Goal: Transaction & Acquisition: Purchase product/service

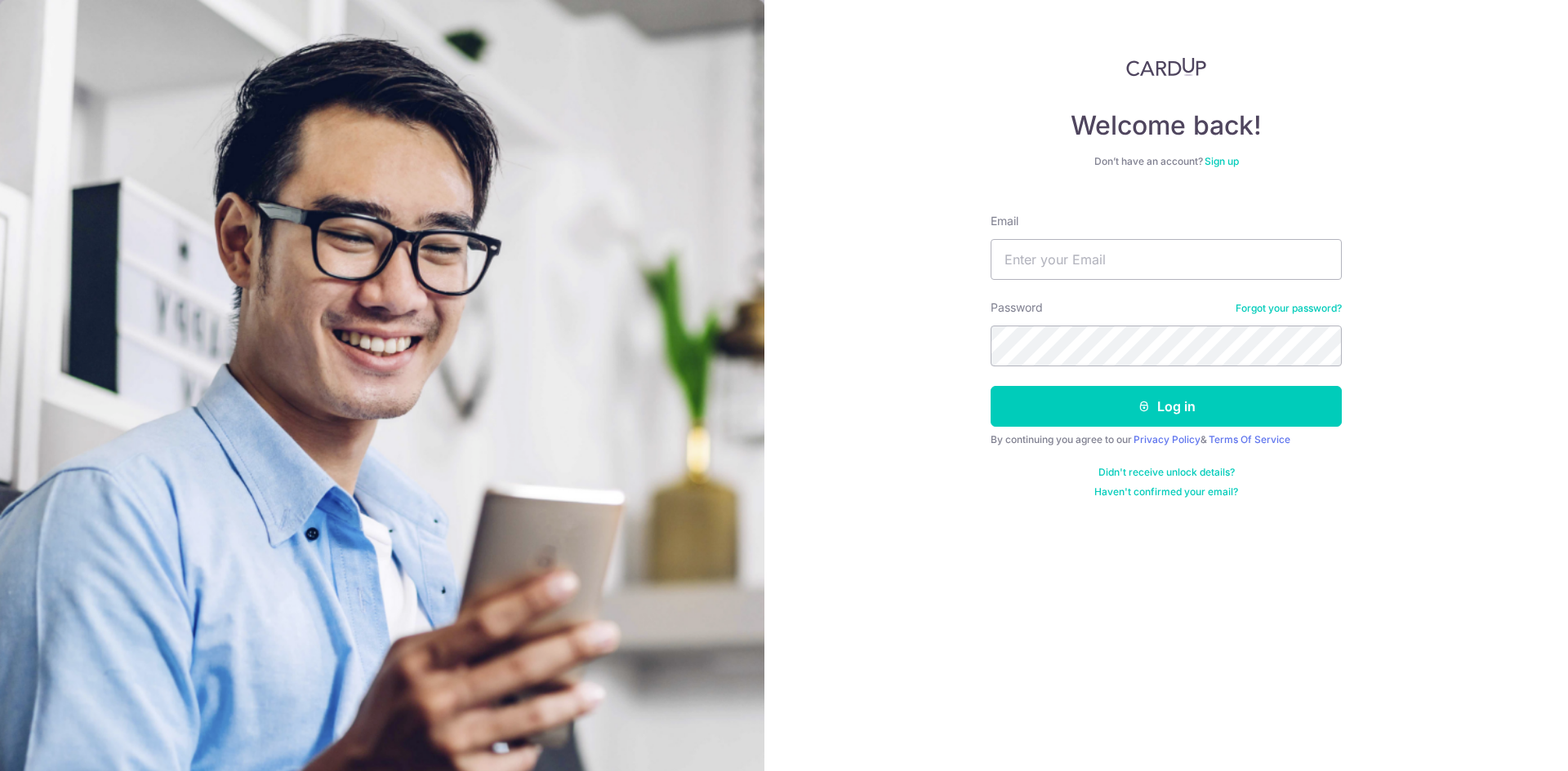
type input "[EMAIL_ADDRESS][DOMAIN_NAME]"
click at [990, 386] on button "Log in" at bounding box center [1165, 406] width 351 height 40
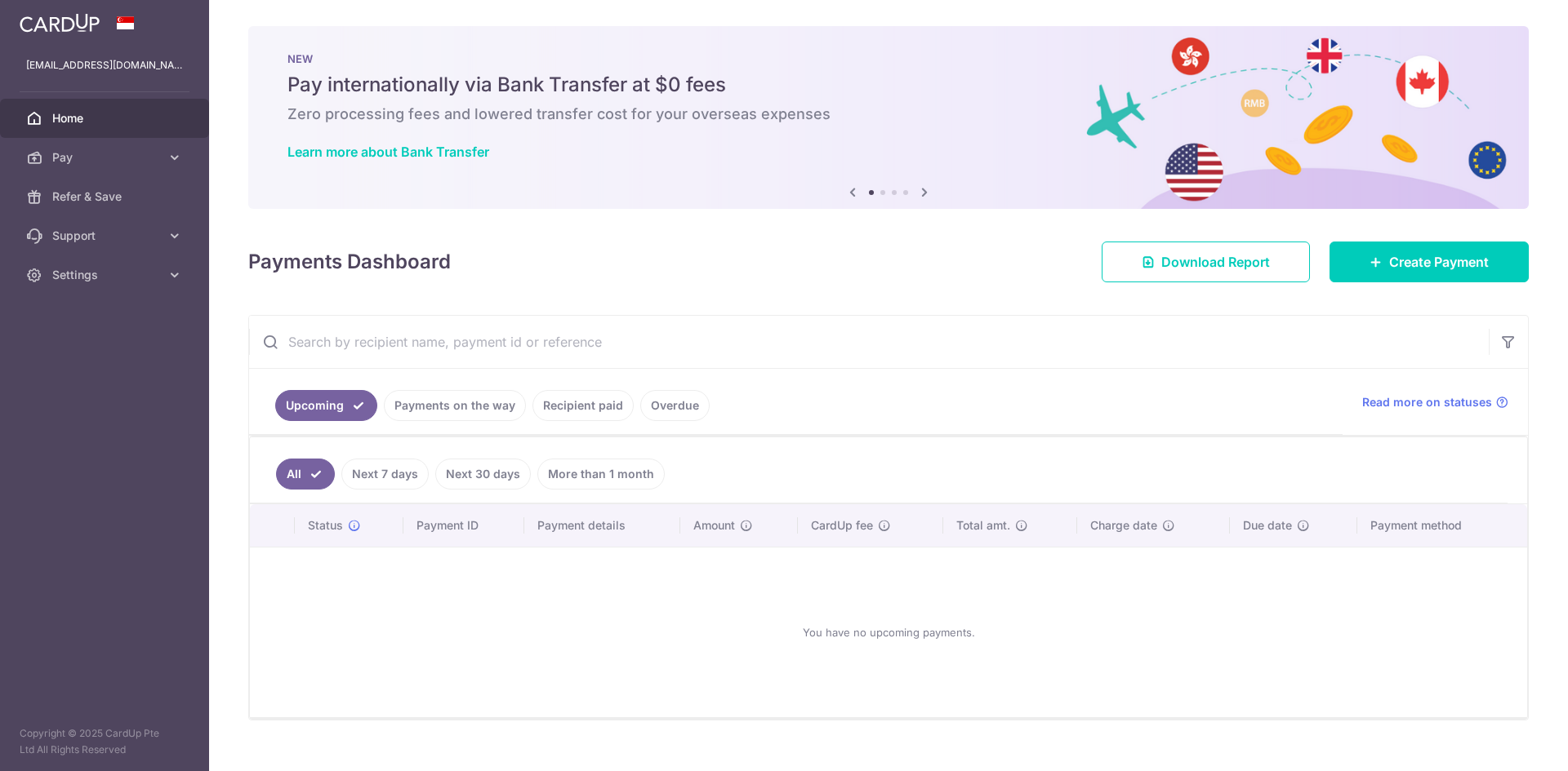
click at [495, 475] on link "Next 30 days" at bounding box center [483, 474] width 96 height 31
click at [365, 478] on link "Next 7 days" at bounding box center [362, 474] width 88 height 31
click at [587, 409] on link "Recipient paid" at bounding box center [583, 406] width 101 height 31
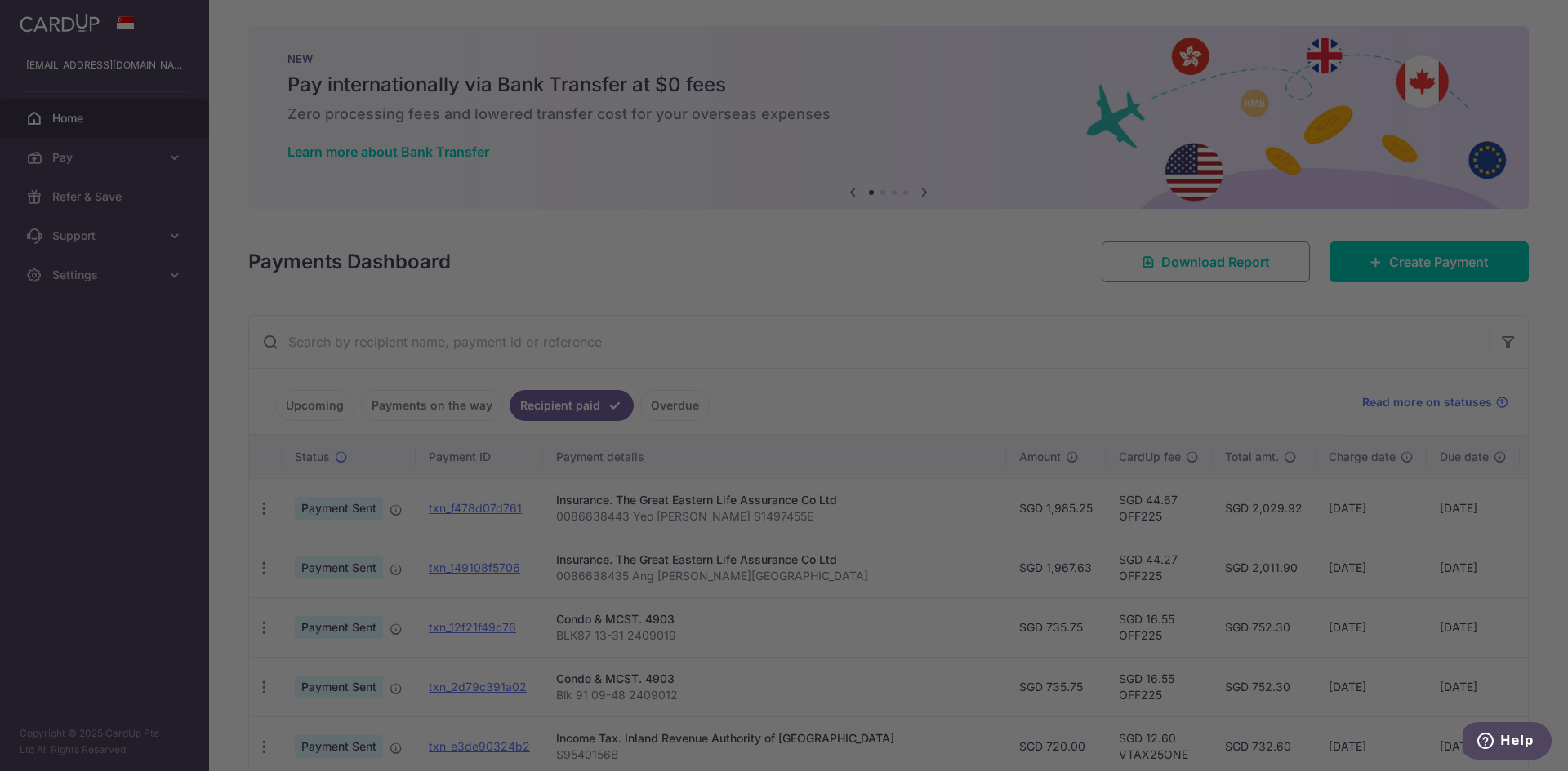
click at [1040, 331] on div at bounding box center [791, 389] width 1583 height 778
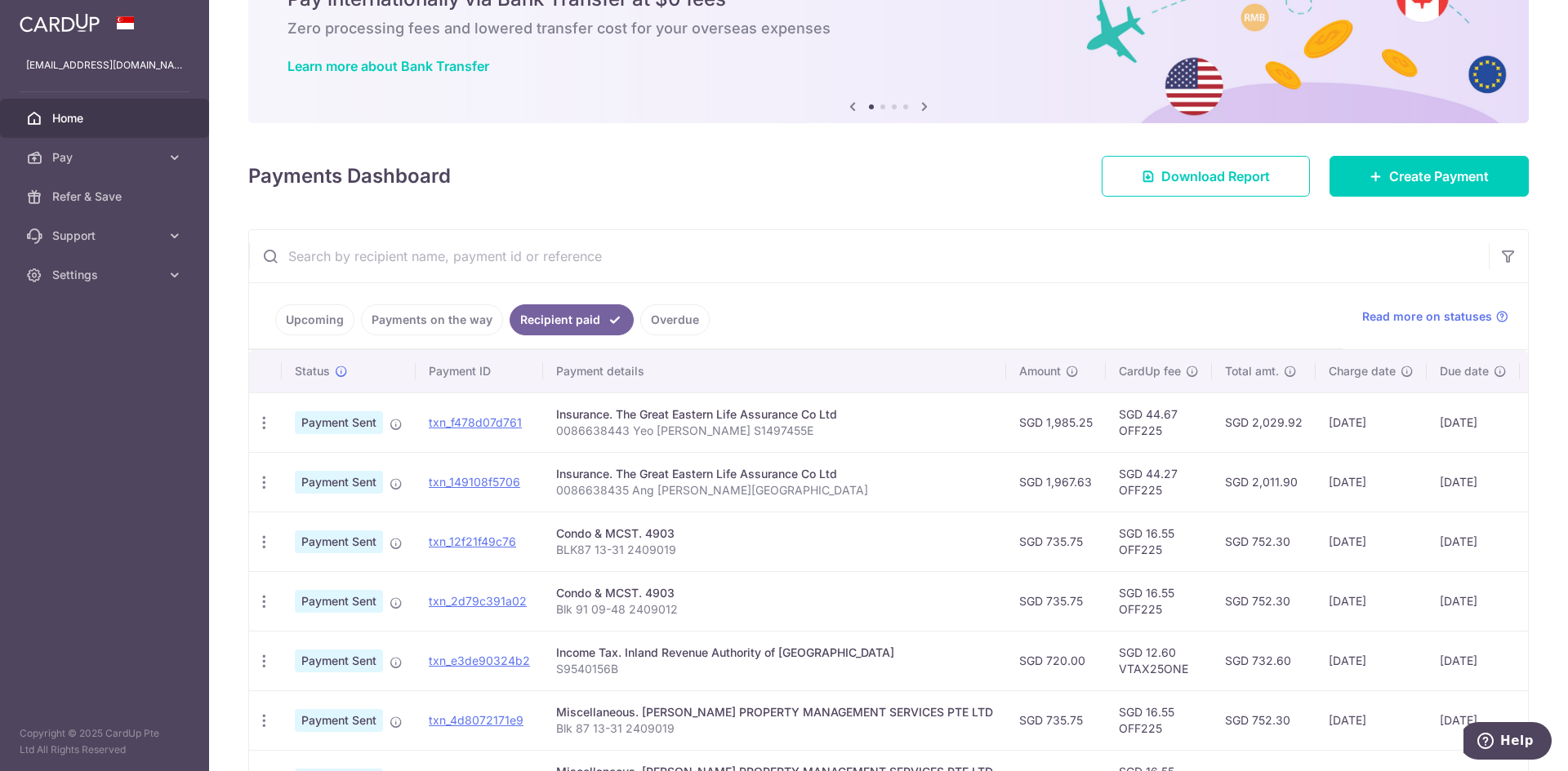
scroll to position [164, 0]
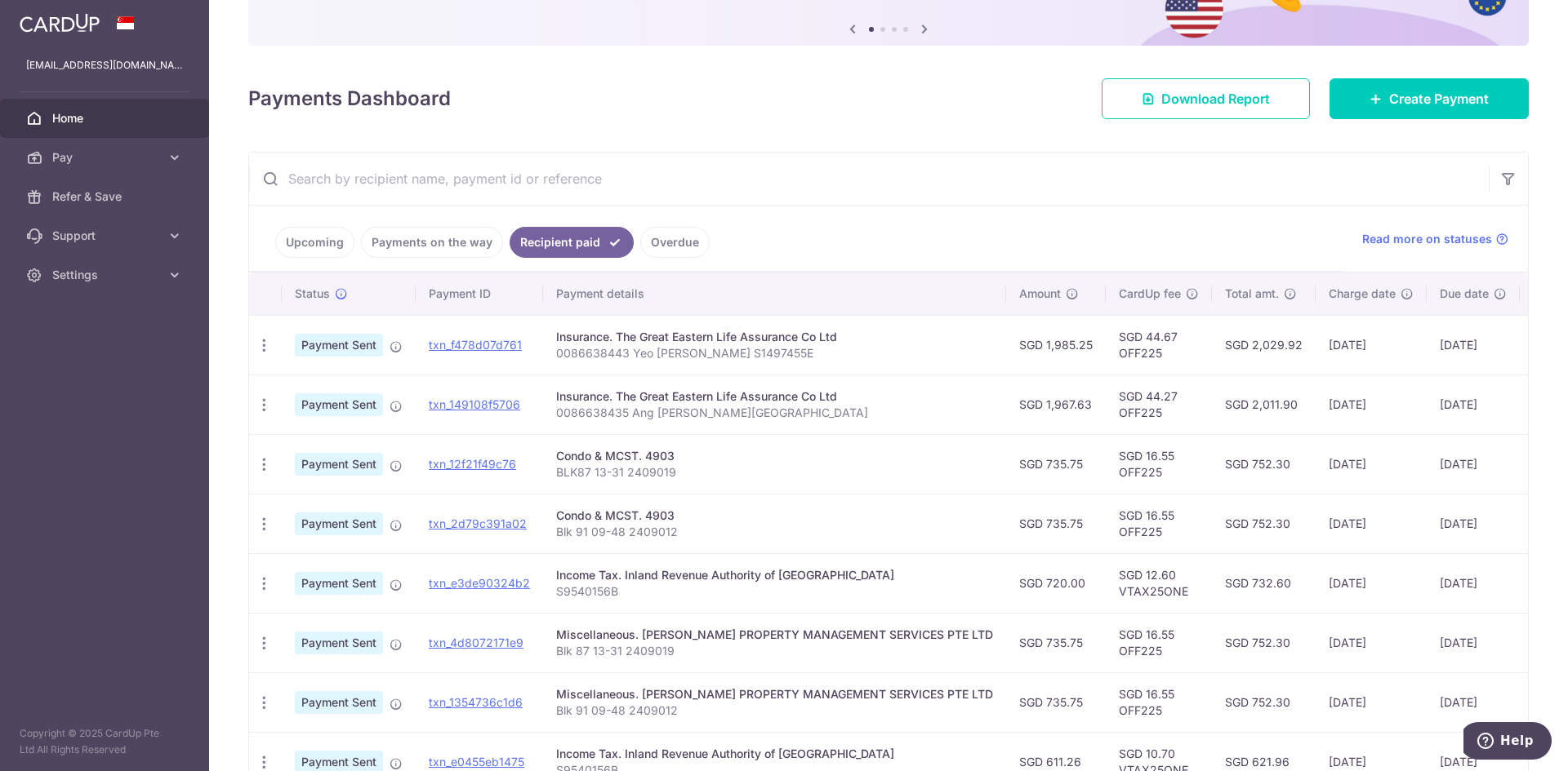
click at [328, 241] on link "Upcoming" at bounding box center [315, 243] width 79 height 31
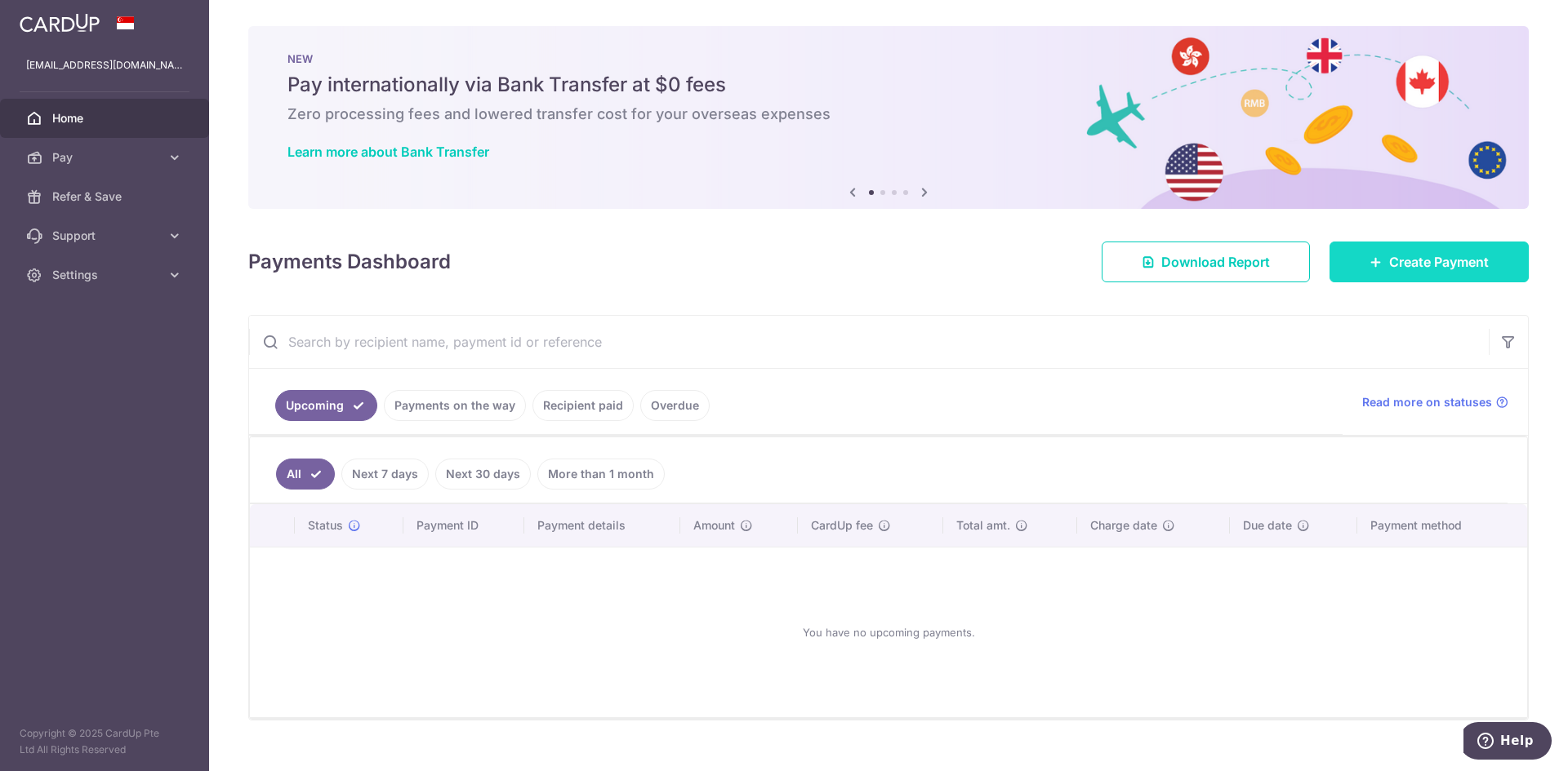
click at [1466, 256] on span "Create Payment" at bounding box center [1438, 262] width 100 height 20
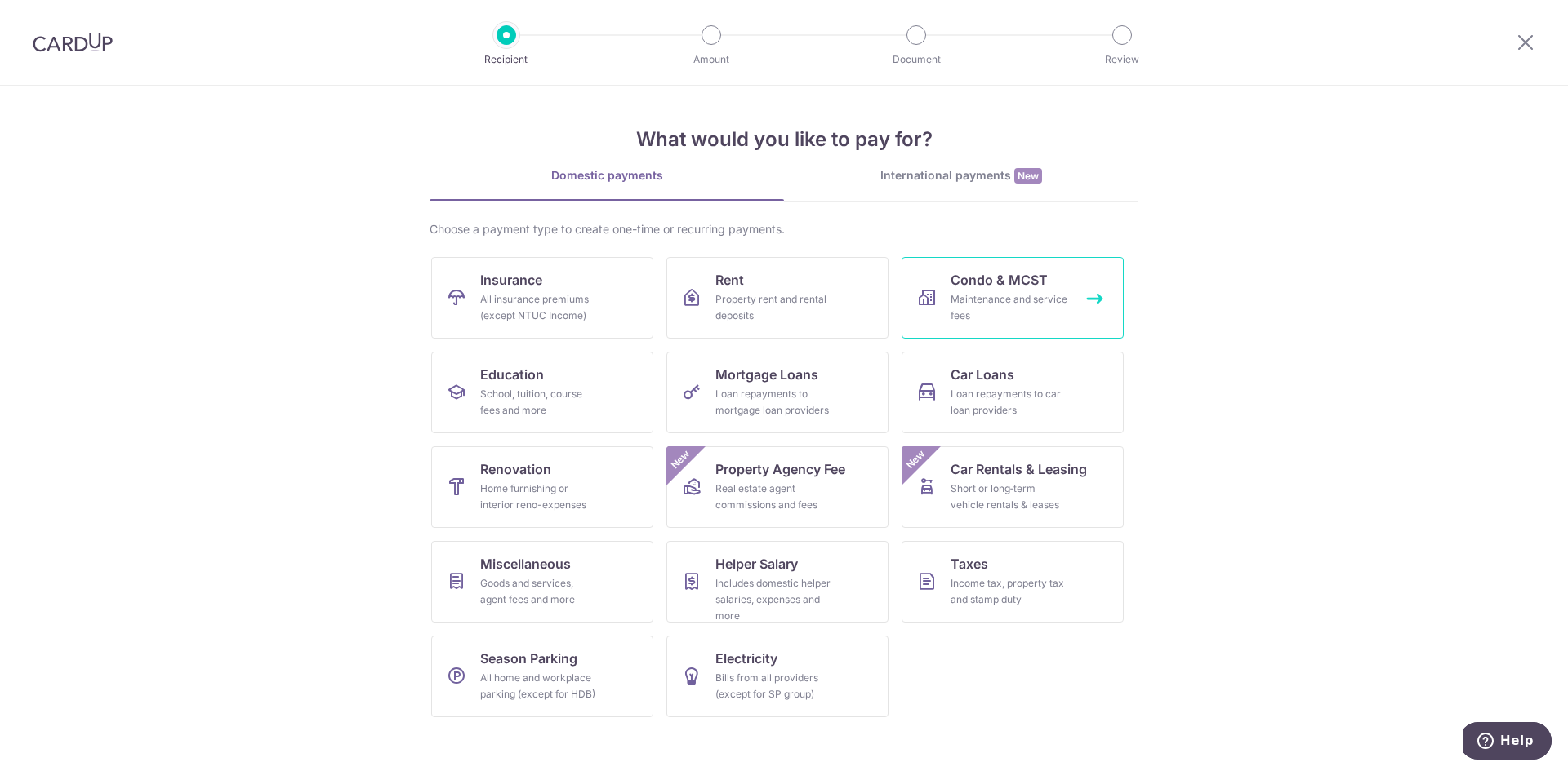
click at [1050, 295] on div "Maintenance and service fees" at bounding box center [1009, 308] width 117 height 33
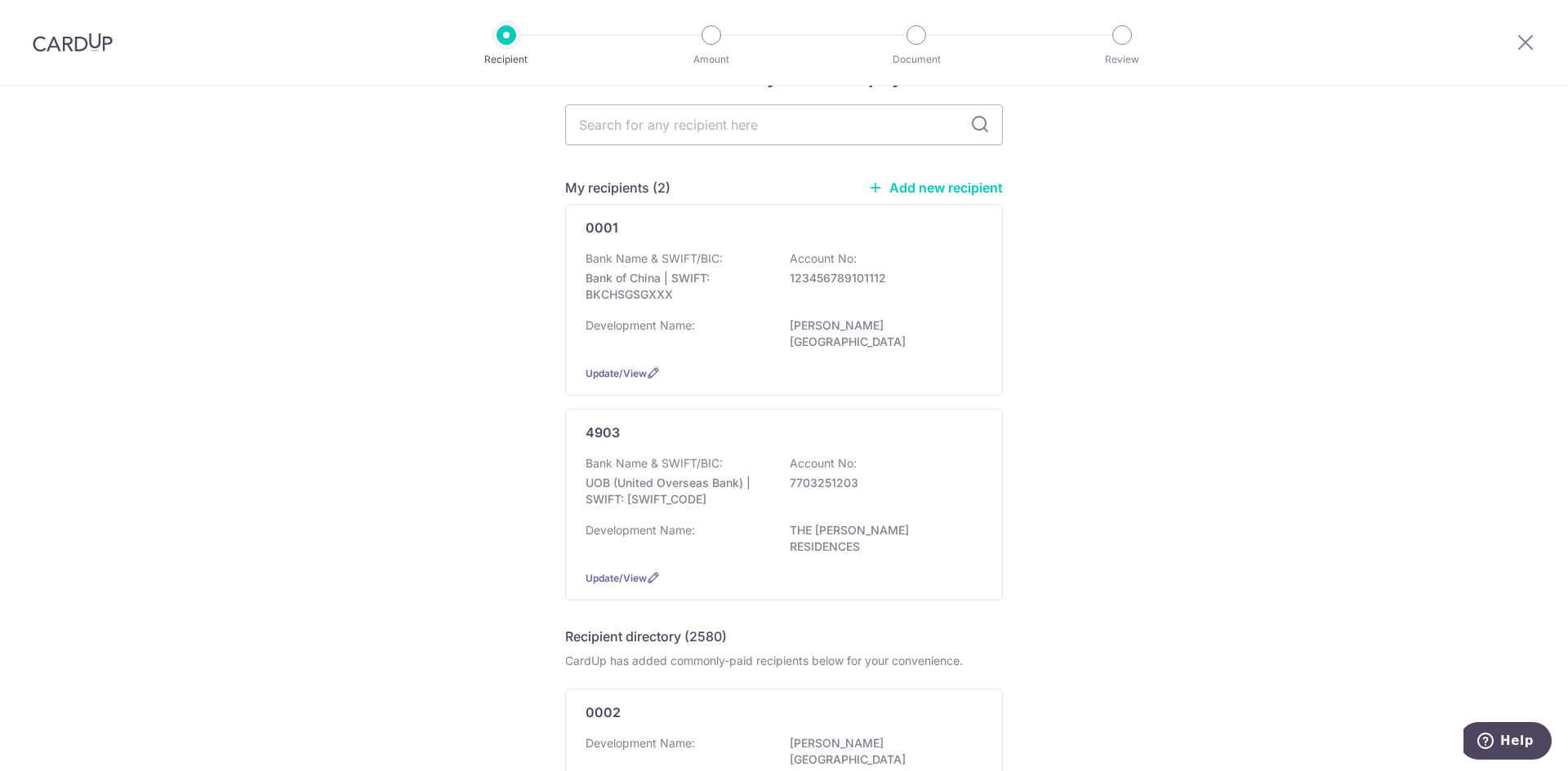
scroll to position [82, 0]
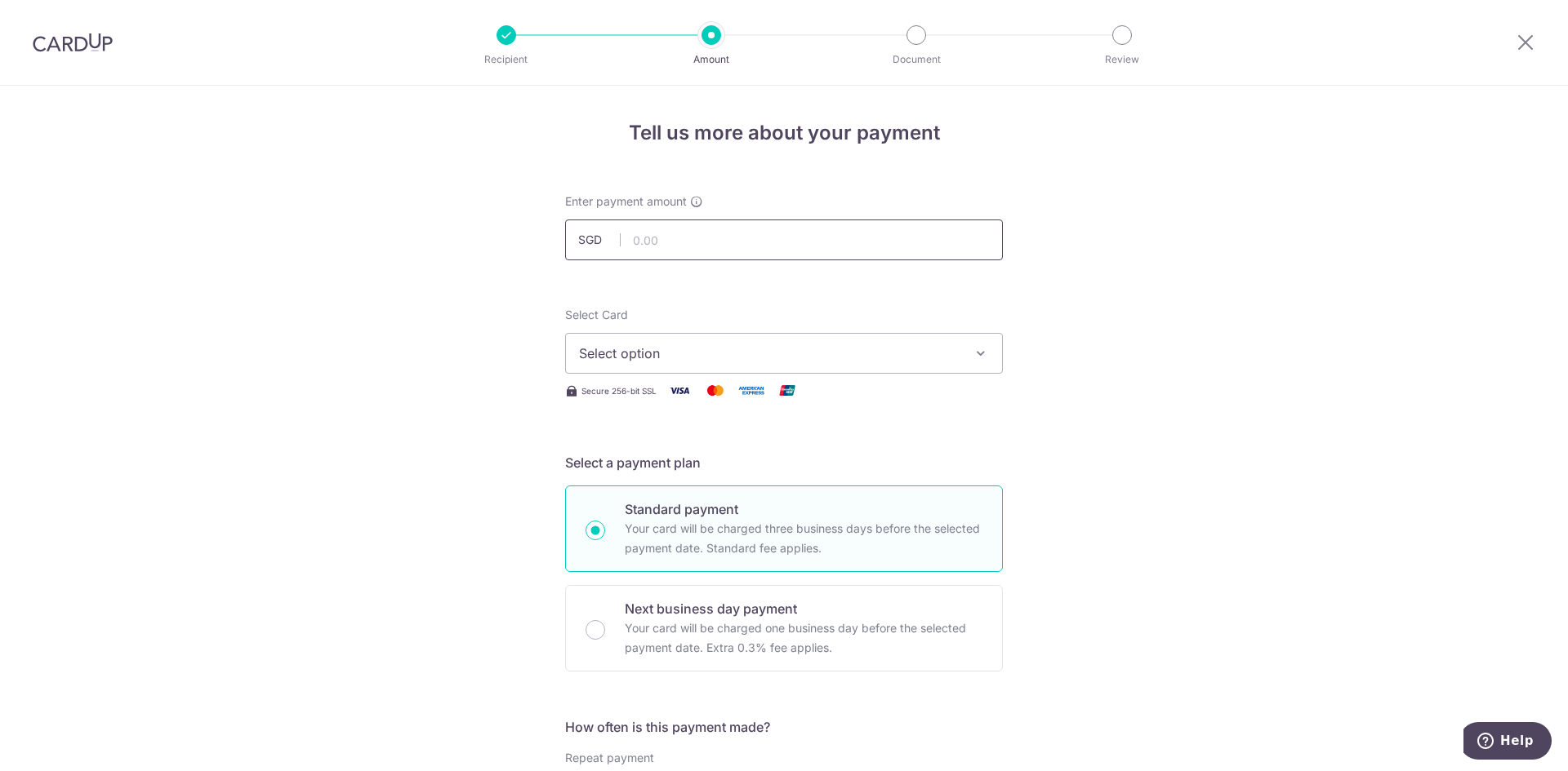
click at [757, 231] on input "text" at bounding box center [784, 240] width 437 height 40
type input "837.19"
click at [793, 376] on div "Select Card Select option Add credit card Your Cards **** 5970 **** 5520 **** 6…" at bounding box center [784, 354] width 437 height 94
click at [817, 362] on span "Select option" at bounding box center [769, 354] width 380 height 20
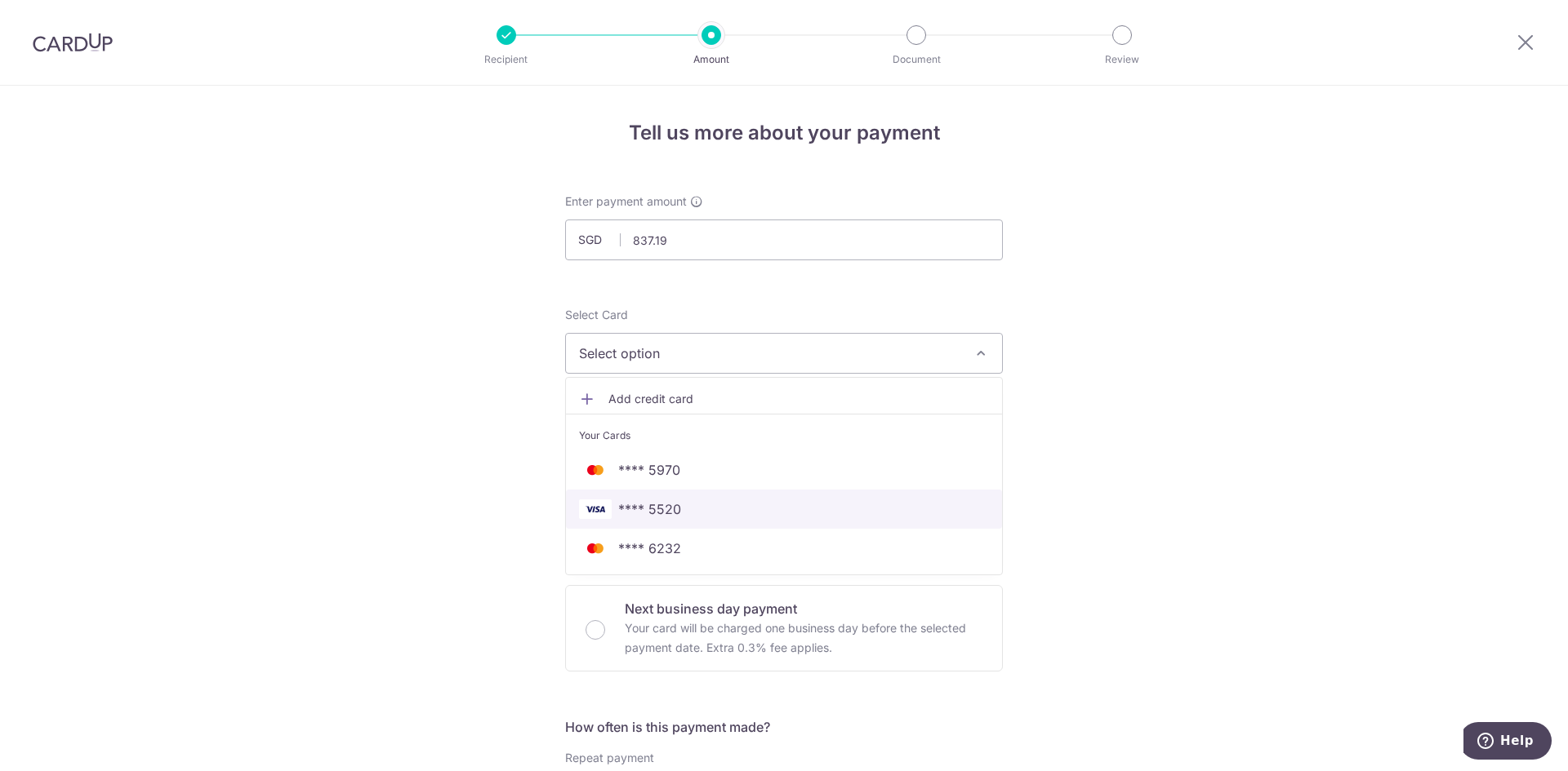
click at [778, 510] on span "**** 5520" at bounding box center [784, 510] width 410 height 20
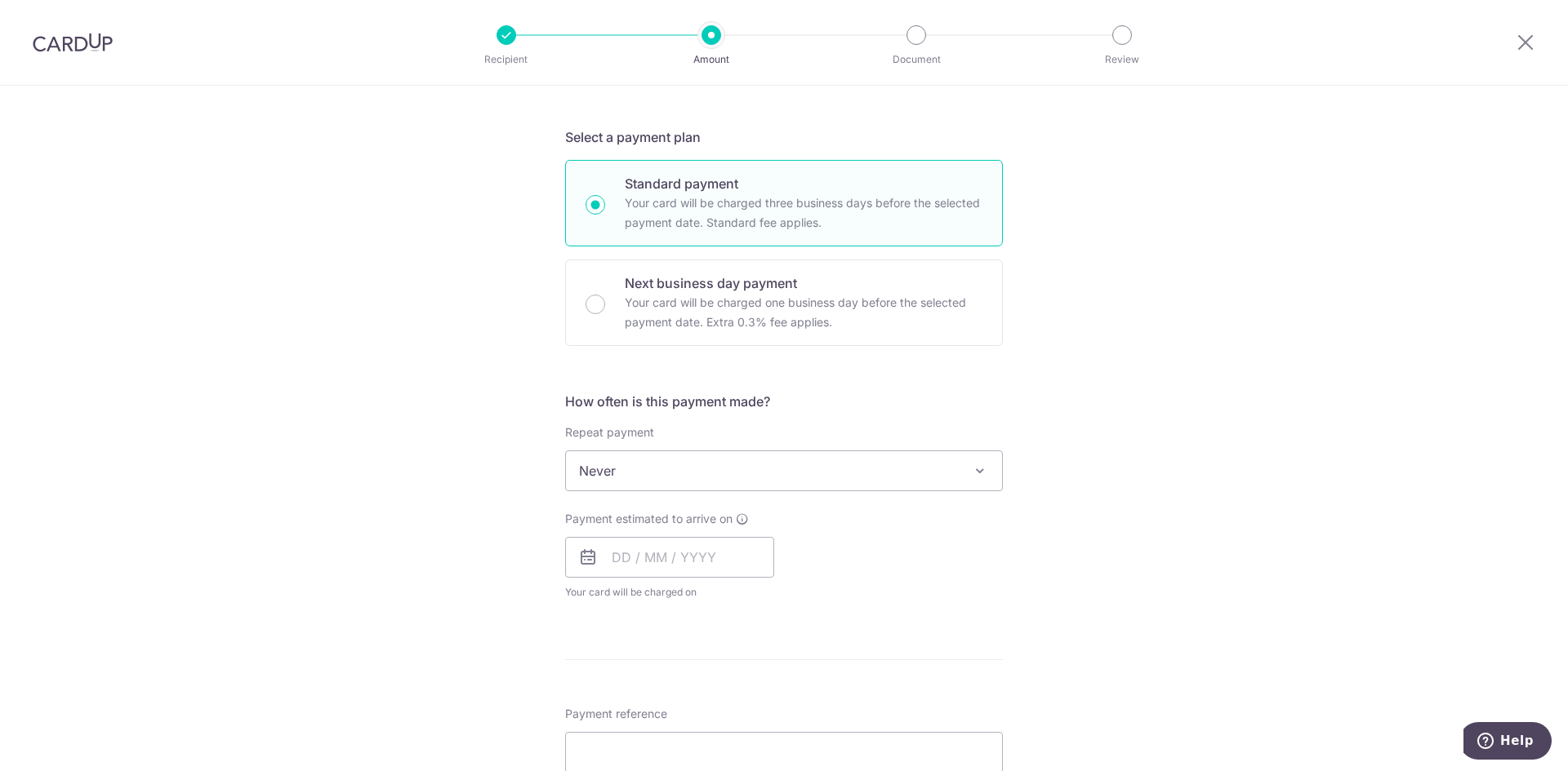
scroll to position [326, 0]
click at [928, 454] on span "Never" at bounding box center [784, 469] width 436 height 39
click at [1164, 474] on div "Tell us more about your payment Enter payment amount SGD 837.19 837.19 Select C…" at bounding box center [784, 497] width 1568 height 1477
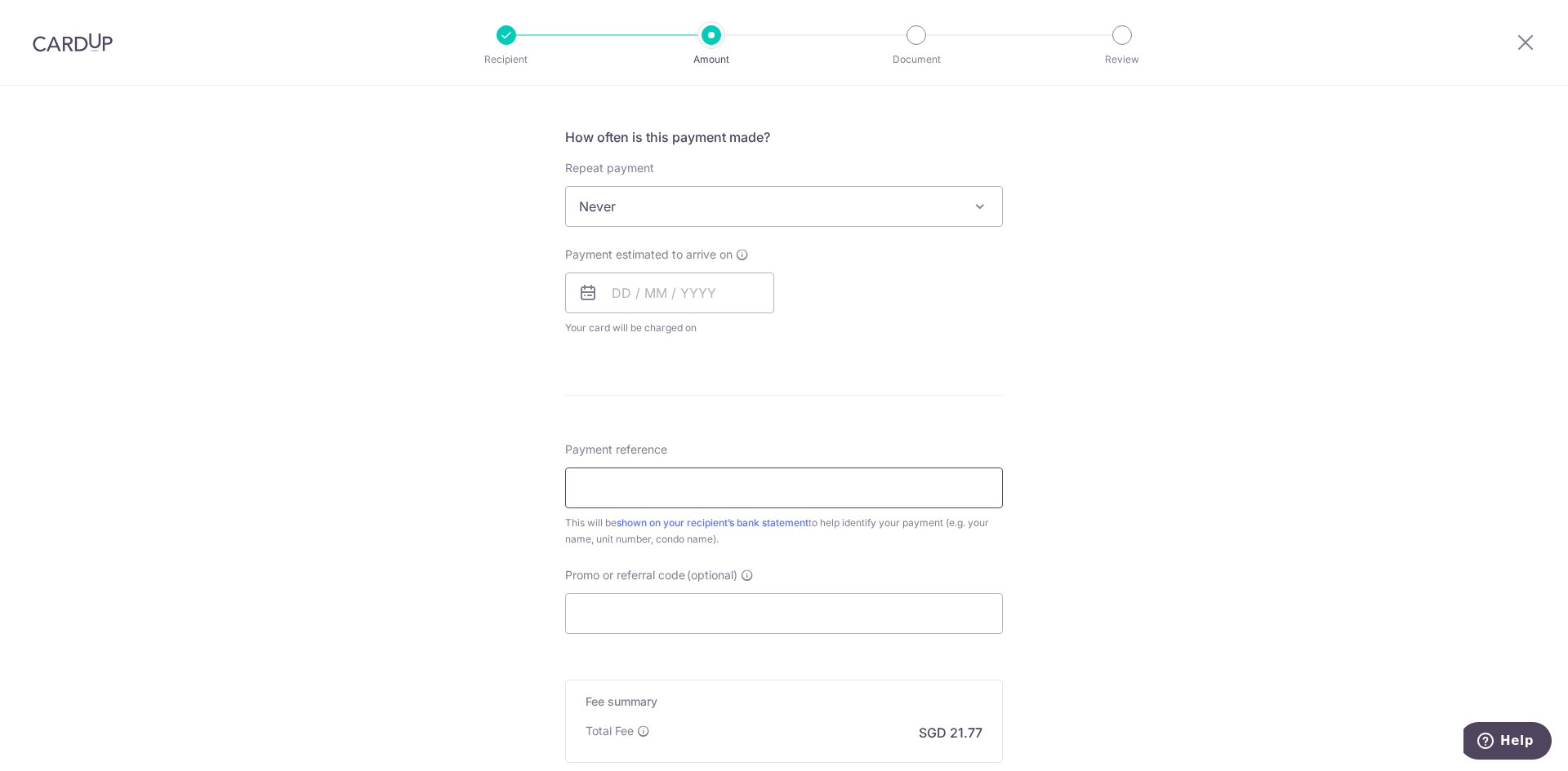
scroll to position [653, 0]
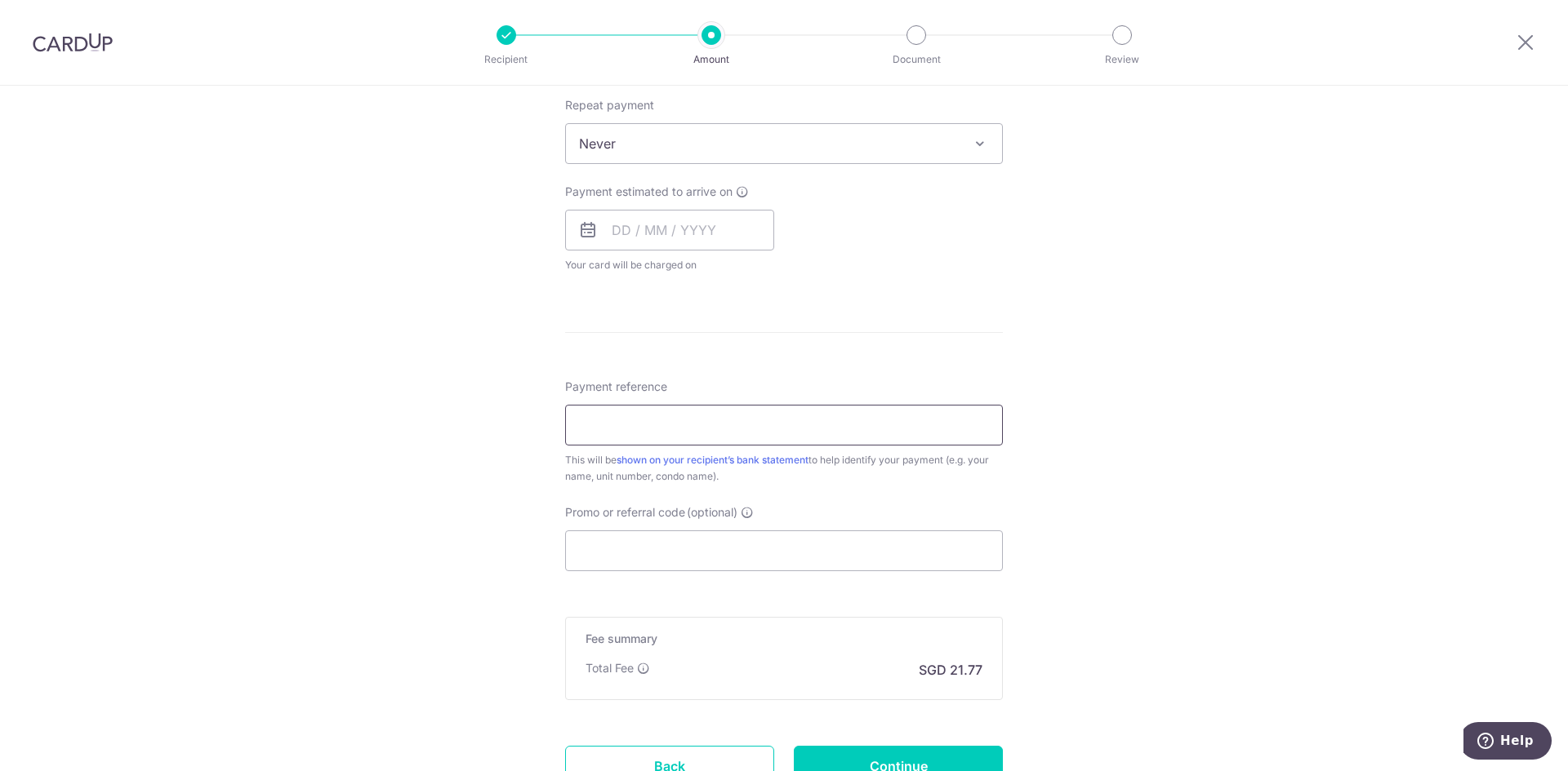
click at [803, 432] on input "Payment reference" at bounding box center [784, 425] width 437 height 40
type input "Blk 91 09-48 2409012"
click at [1149, 593] on div "Tell us more about your payment Enter payment amount SGD 837.19 837.19 Select C…" at bounding box center [784, 170] width 1568 height 1477
click at [898, 544] on input "Promo or referral code (optional)" at bounding box center [784, 550] width 437 height 40
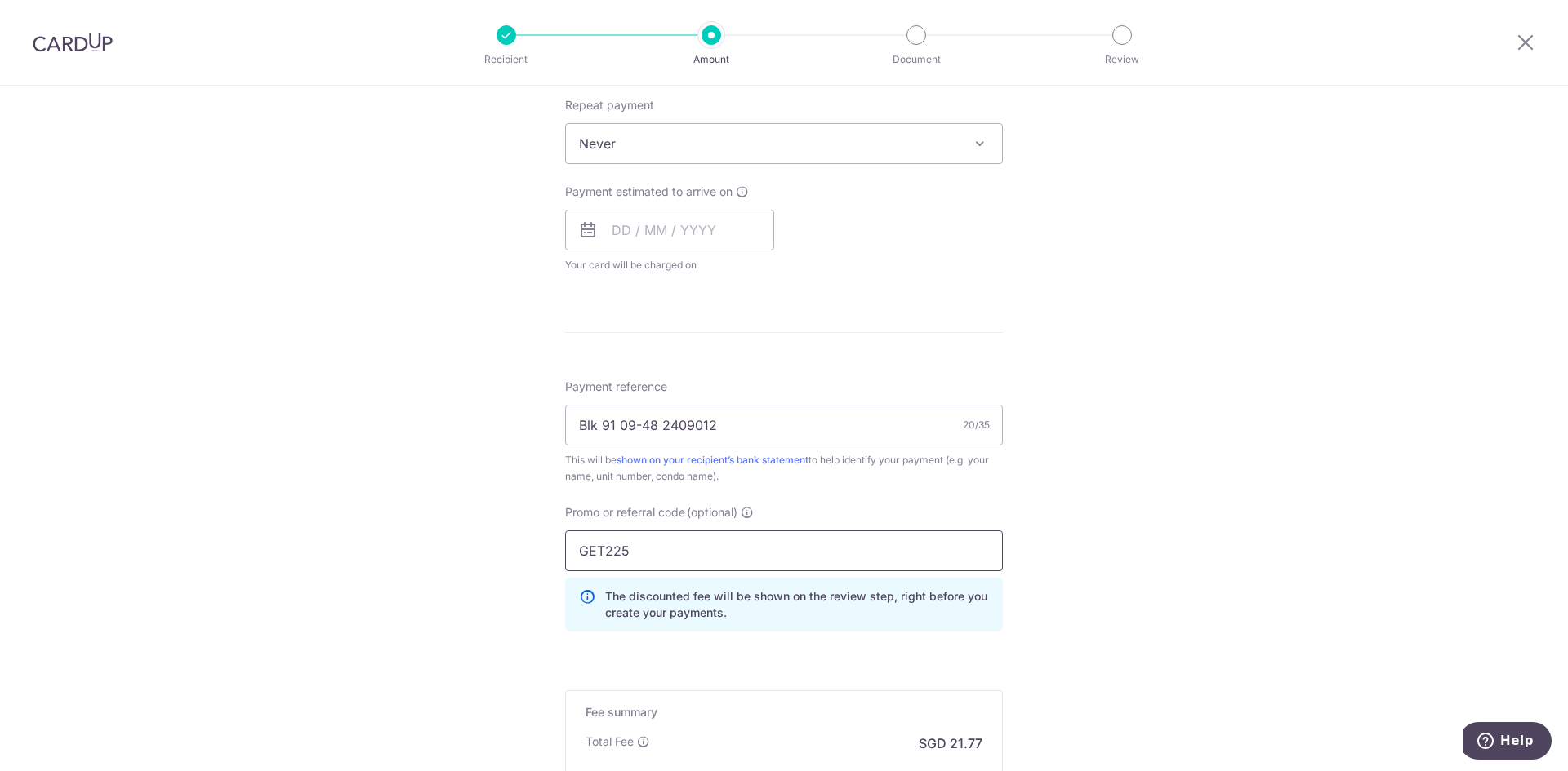
type input "GET225"
drag, startPoint x: 1146, startPoint y: 435, endPoint x: 1124, endPoint y: 422, distance: 25.6
click at [1146, 435] on div "Tell us more about your payment Enter payment amount SGD 837.19 837.19 Select C…" at bounding box center [784, 207] width 1568 height 1550
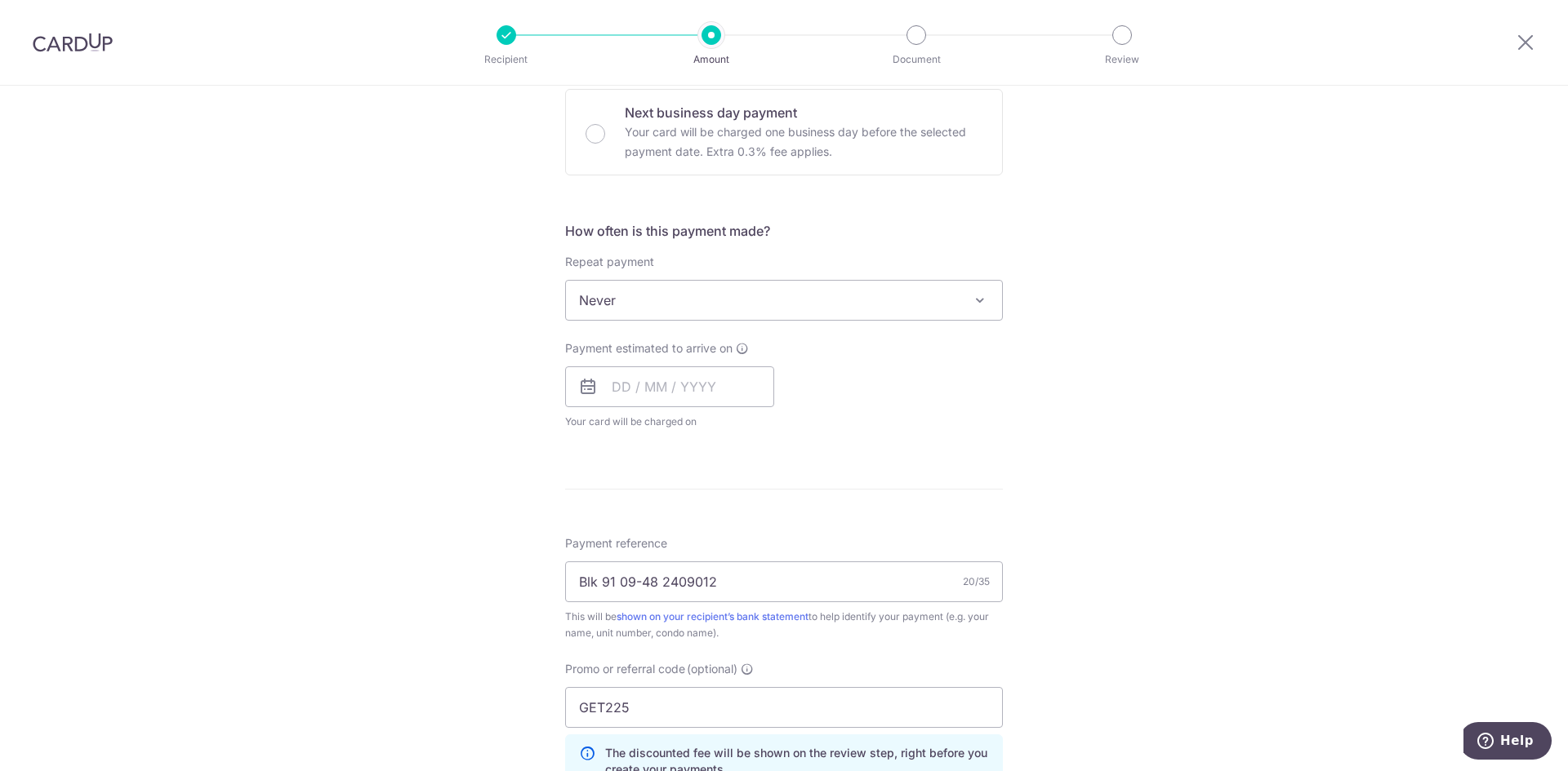
scroll to position [408, 0]
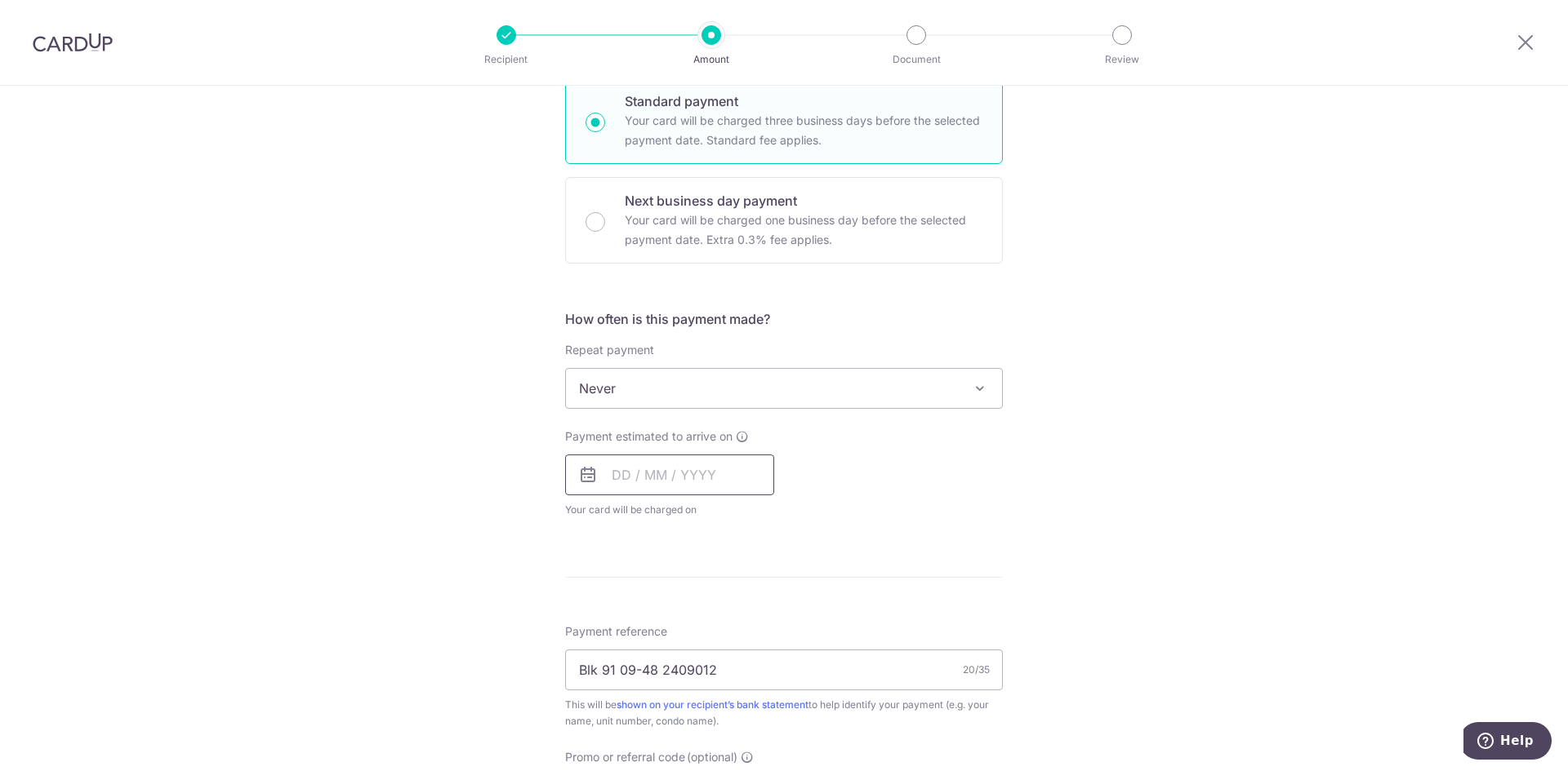
click at [700, 476] on input "text" at bounding box center [670, 474] width 209 height 40
click at [722, 692] on link "23" at bounding box center [729, 689] width 26 height 26
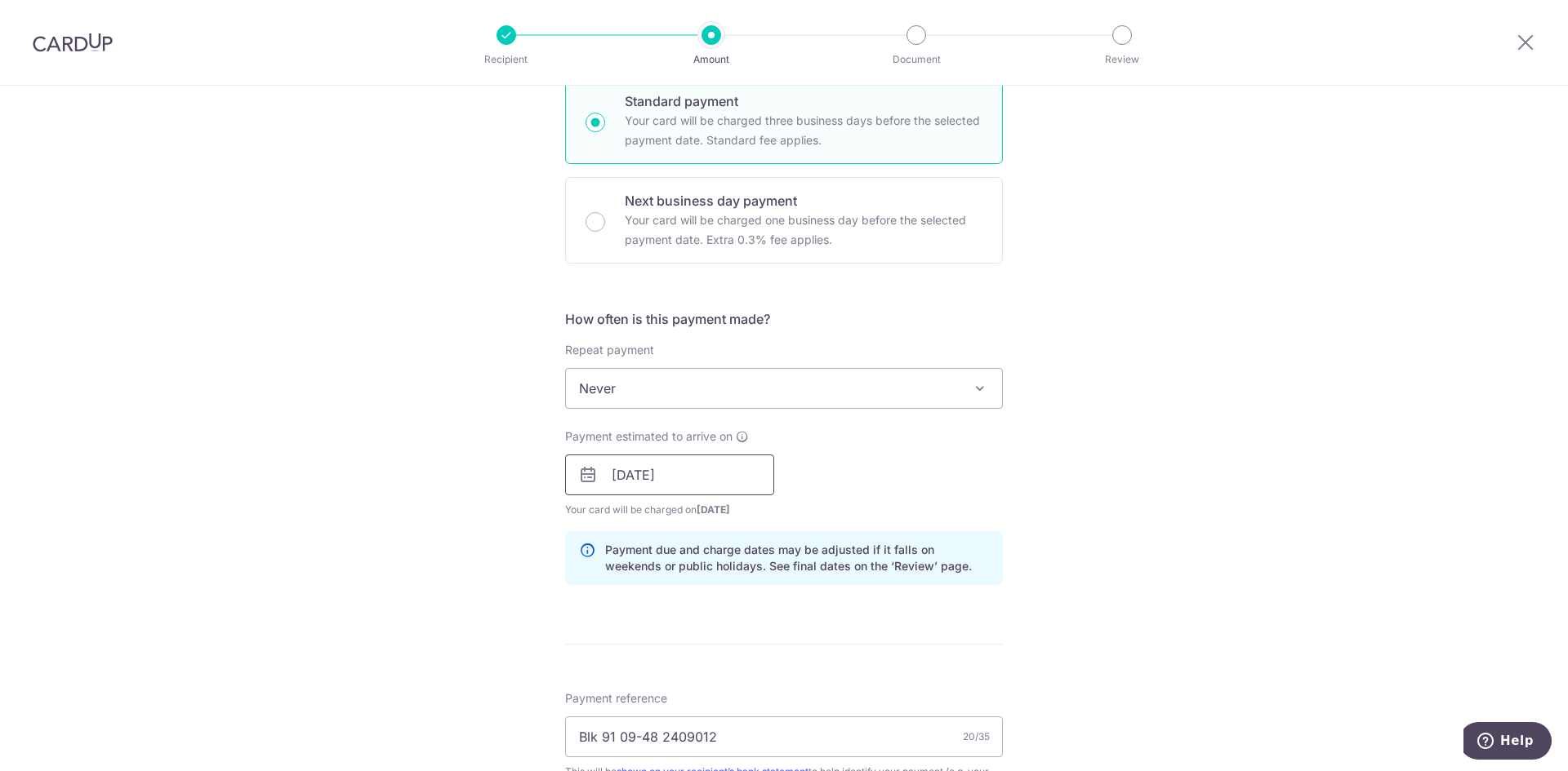
click at [725, 494] on input "23/10/2025" at bounding box center [670, 474] width 209 height 40
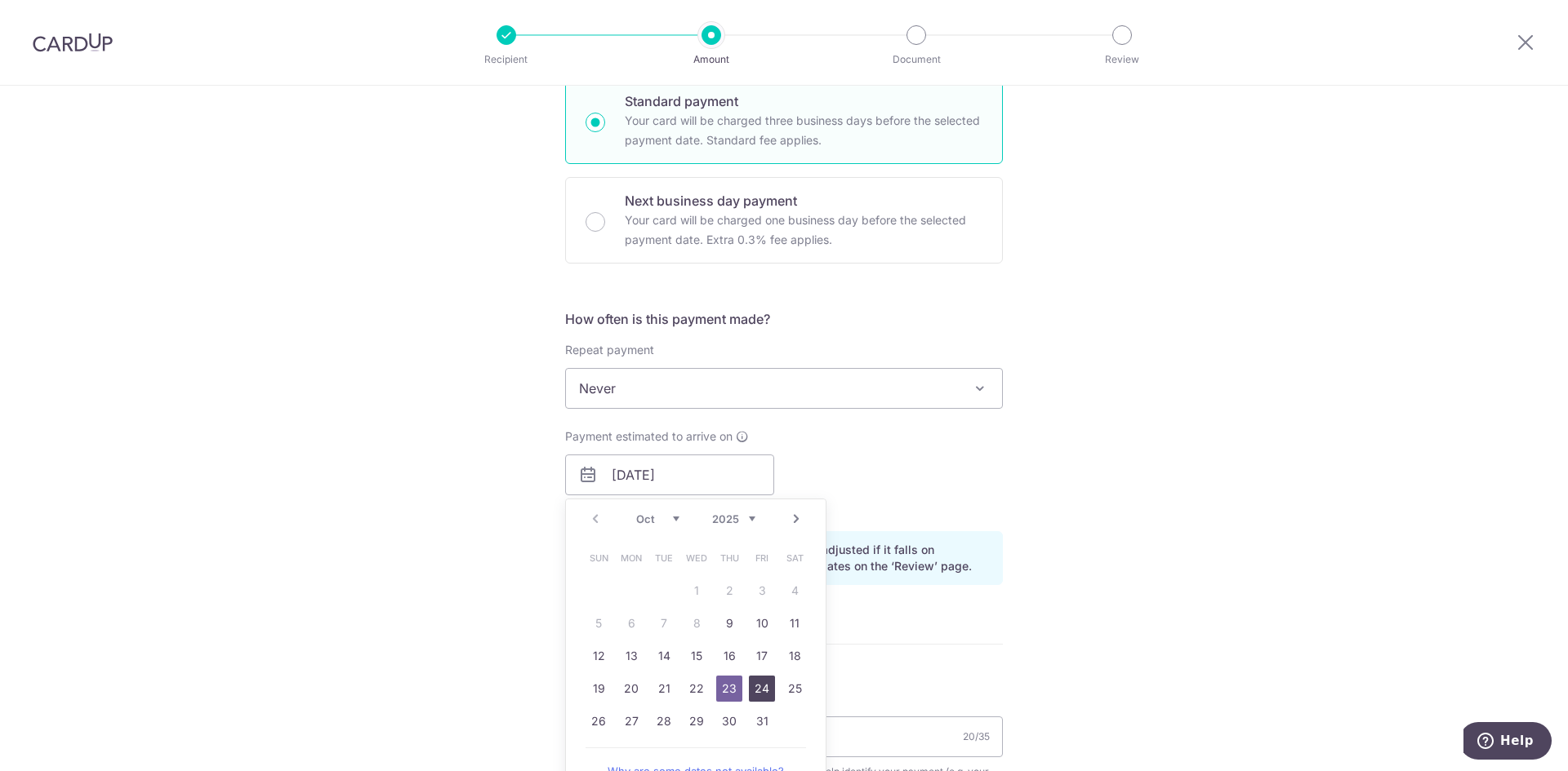
click at [760, 688] on link "24" at bounding box center [762, 689] width 26 height 26
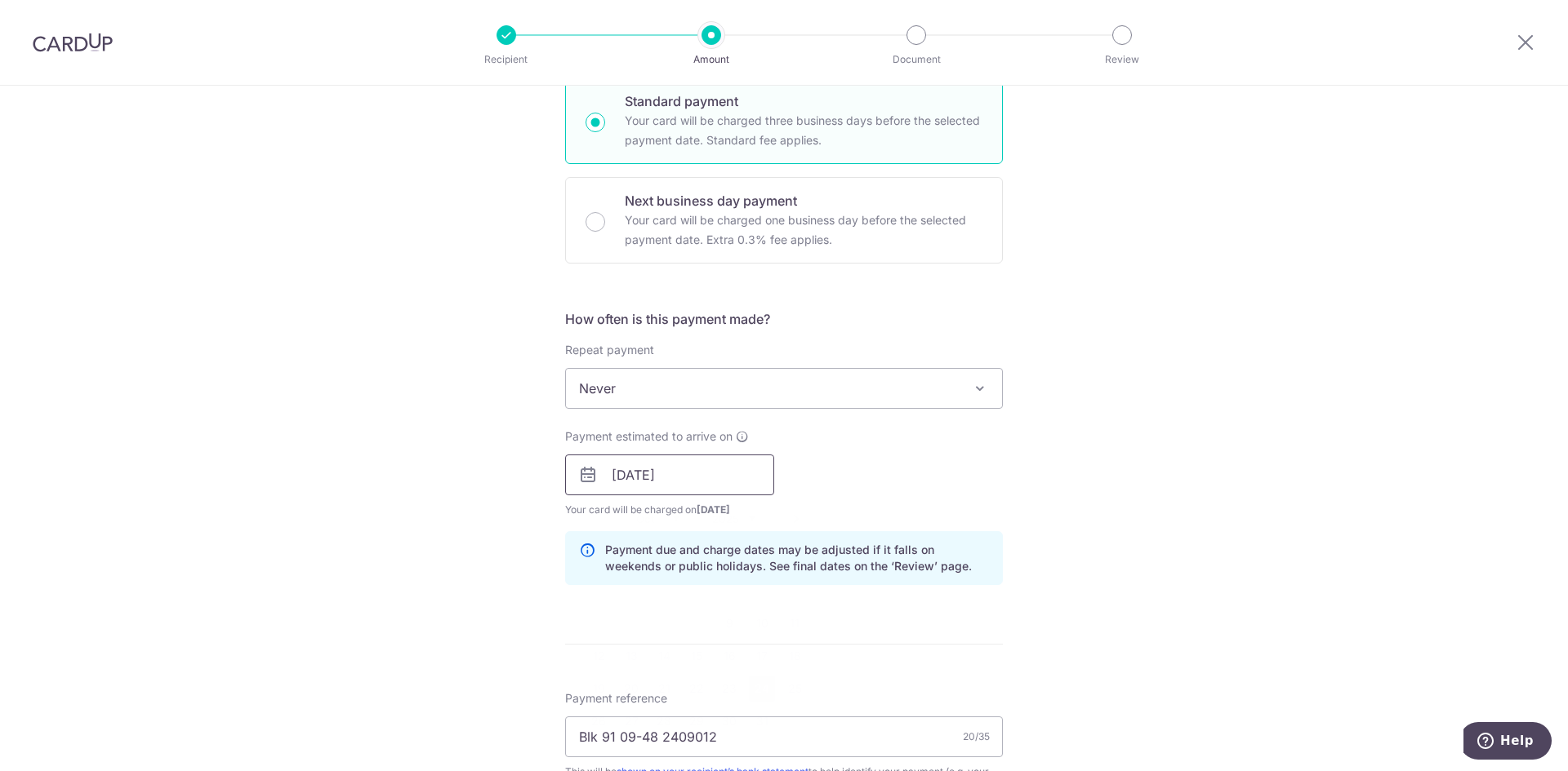
click at [729, 469] on input "24/10/2025" at bounding box center [670, 474] width 209 height 40
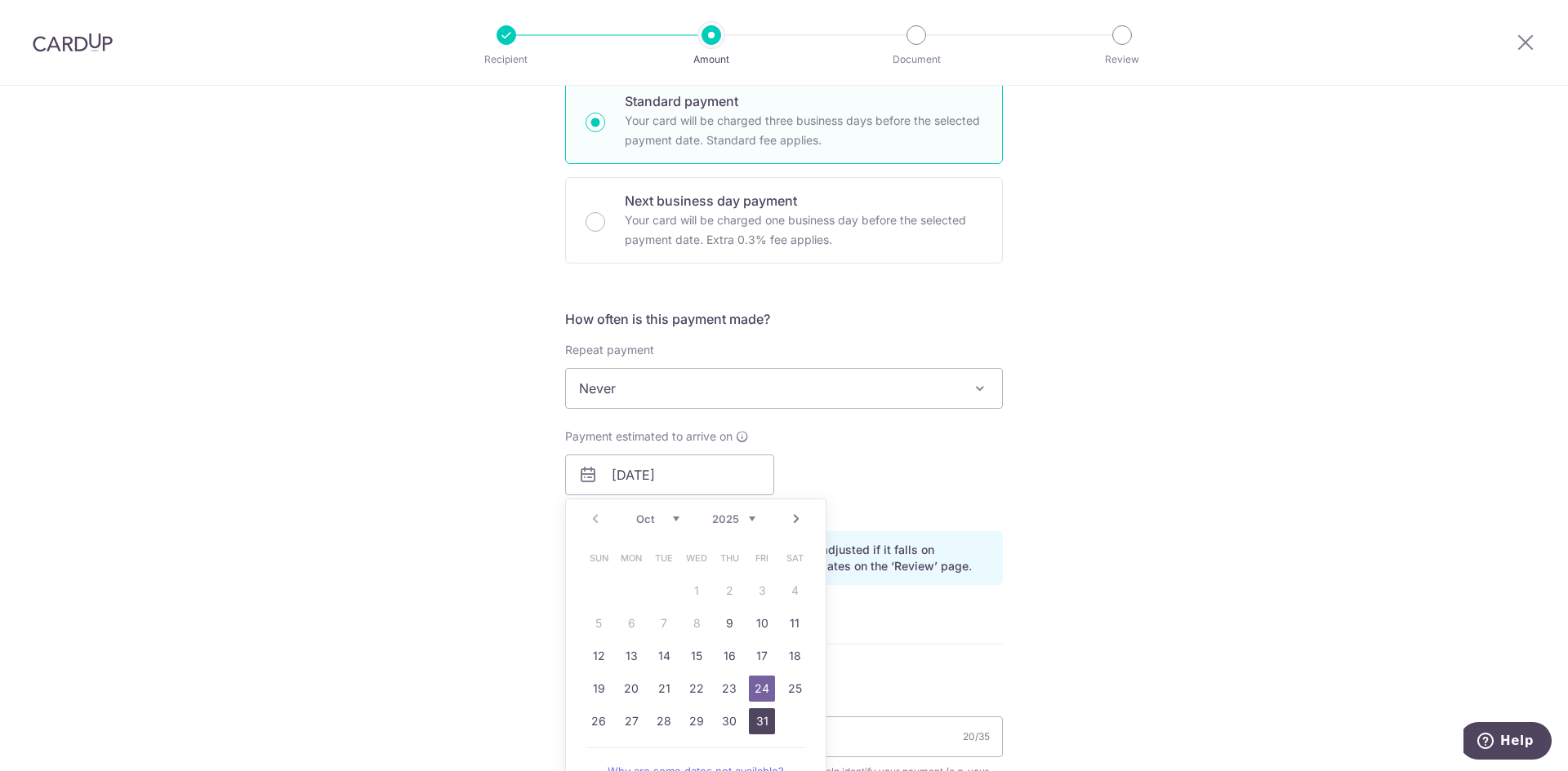
click at [755, 713] on link "31" at bounding box center [762, 721] width 26 height 26
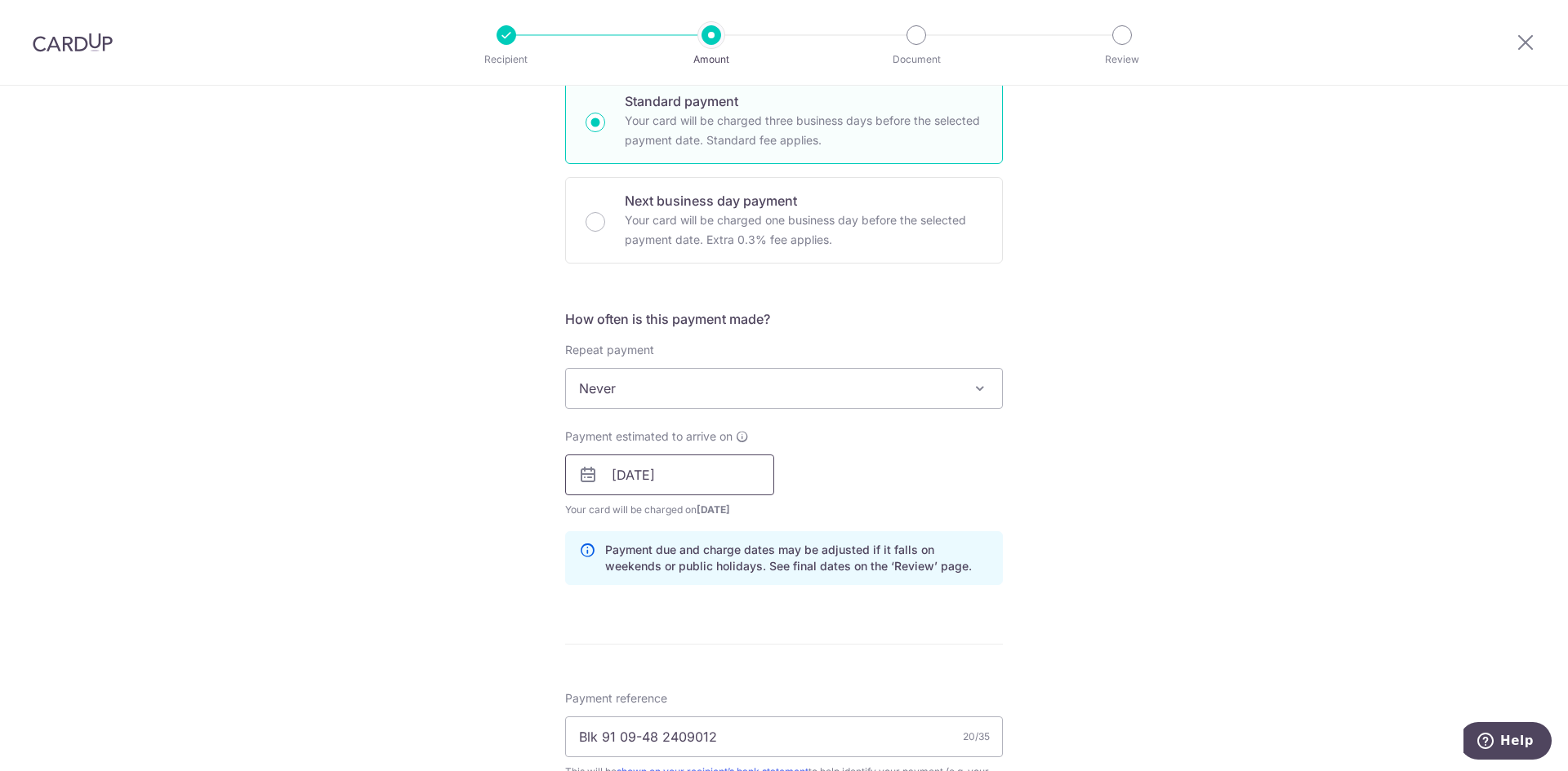
click at [734, 471] on input "31/10/2025" at bounding box center [670, 474] width 209 height 40
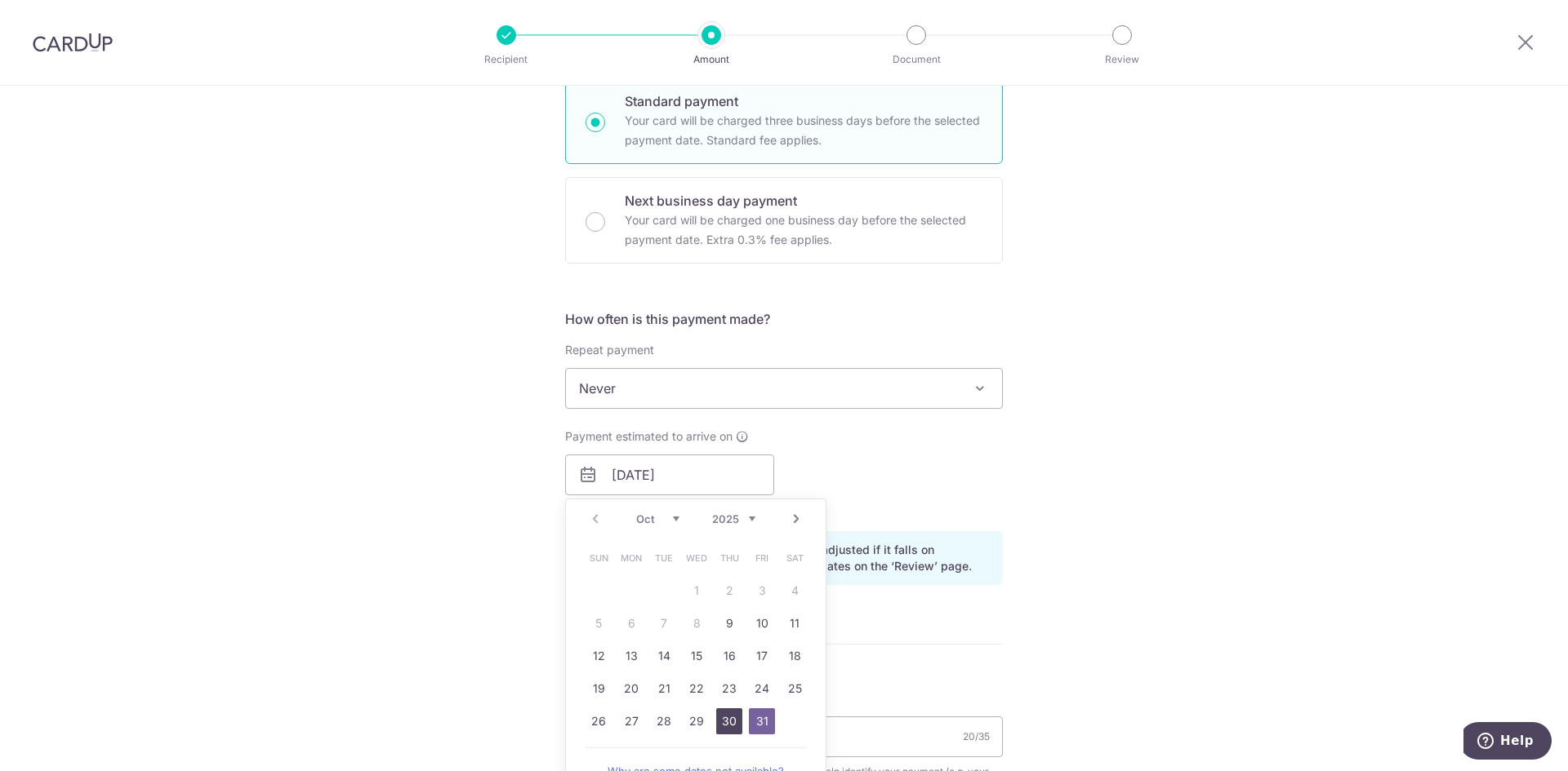
click at [725, 723] on link "30" at bounding box center [729, 721] width 26 height 26
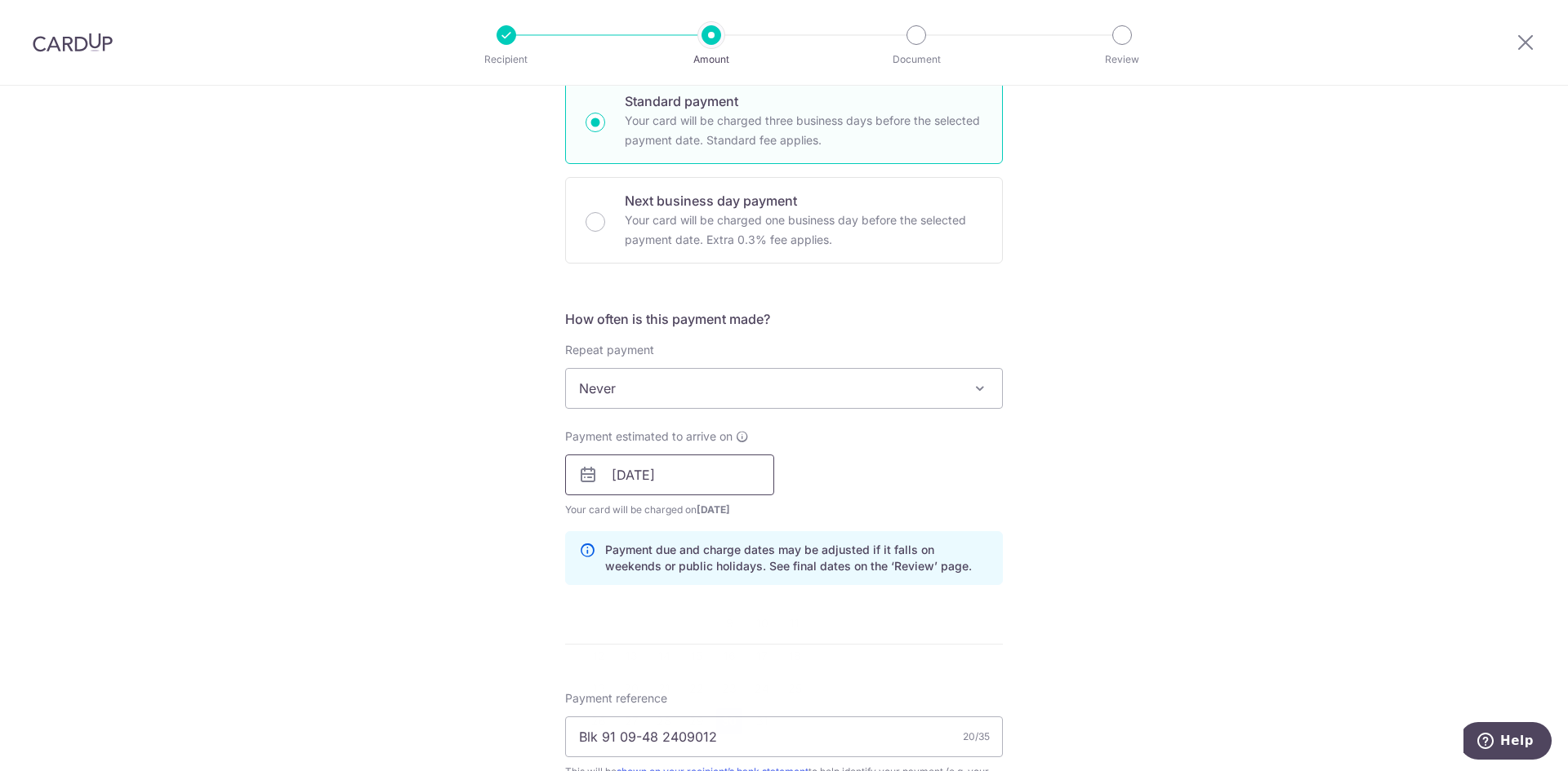
click at [736, 480] on input "[DATE]" at bounding box center [670, 474] width 209 height 40
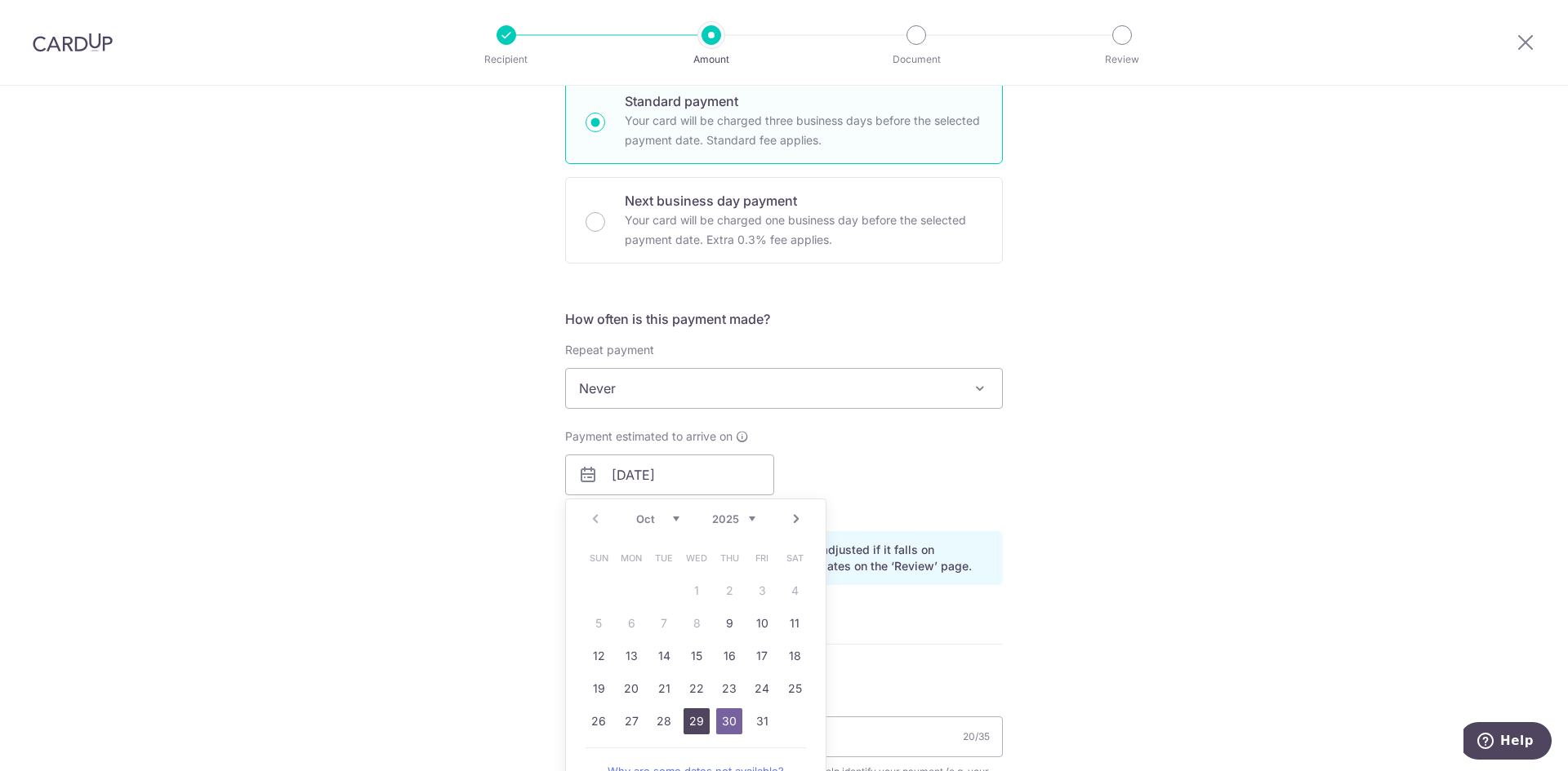
click at [693, 720] on link "29" at bounding box center [697, 721] width 26 height 26
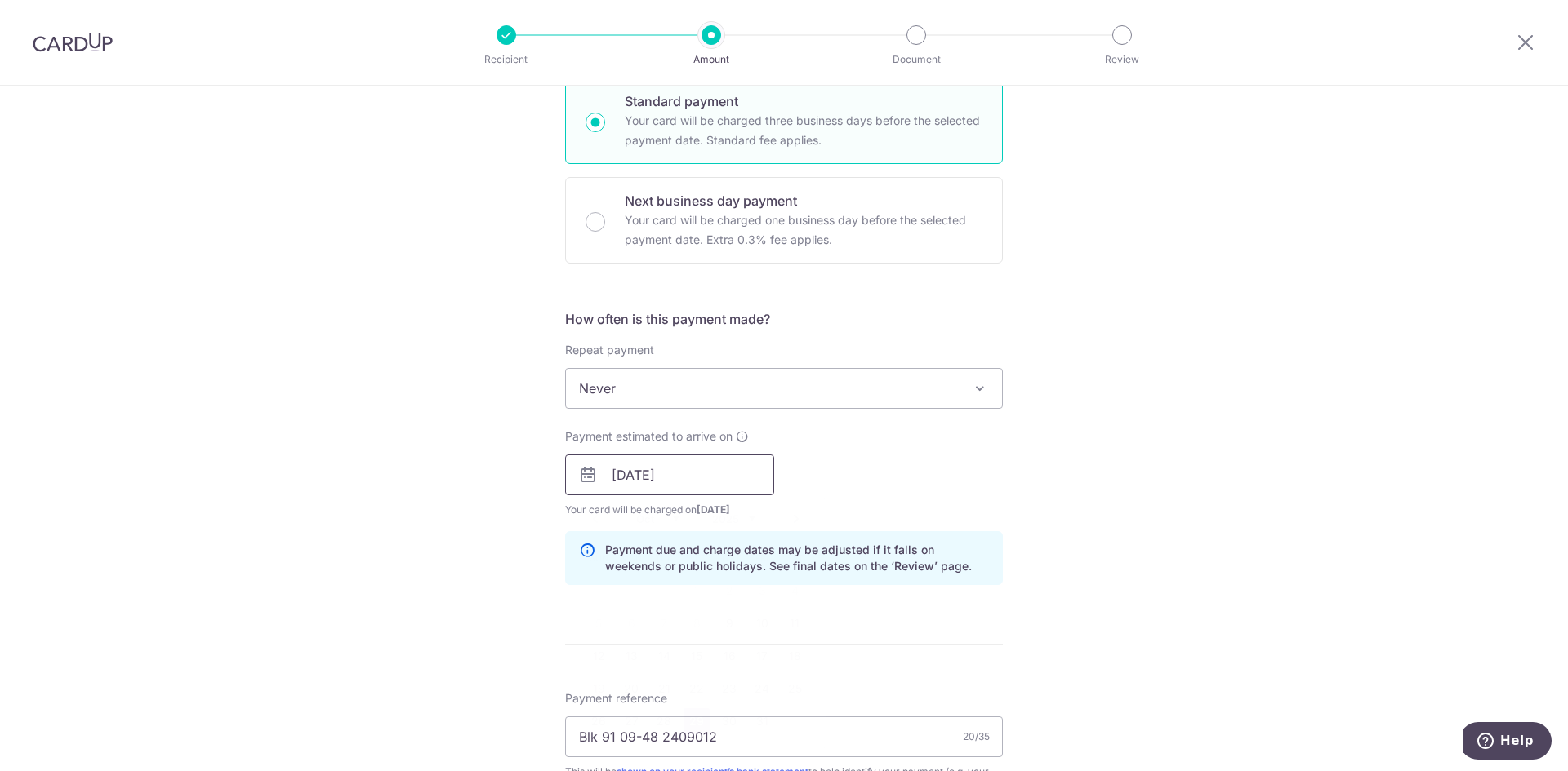
click at [727, 488] on input "29/10/2025" at bounding box center [670, 474] width 209 height 40
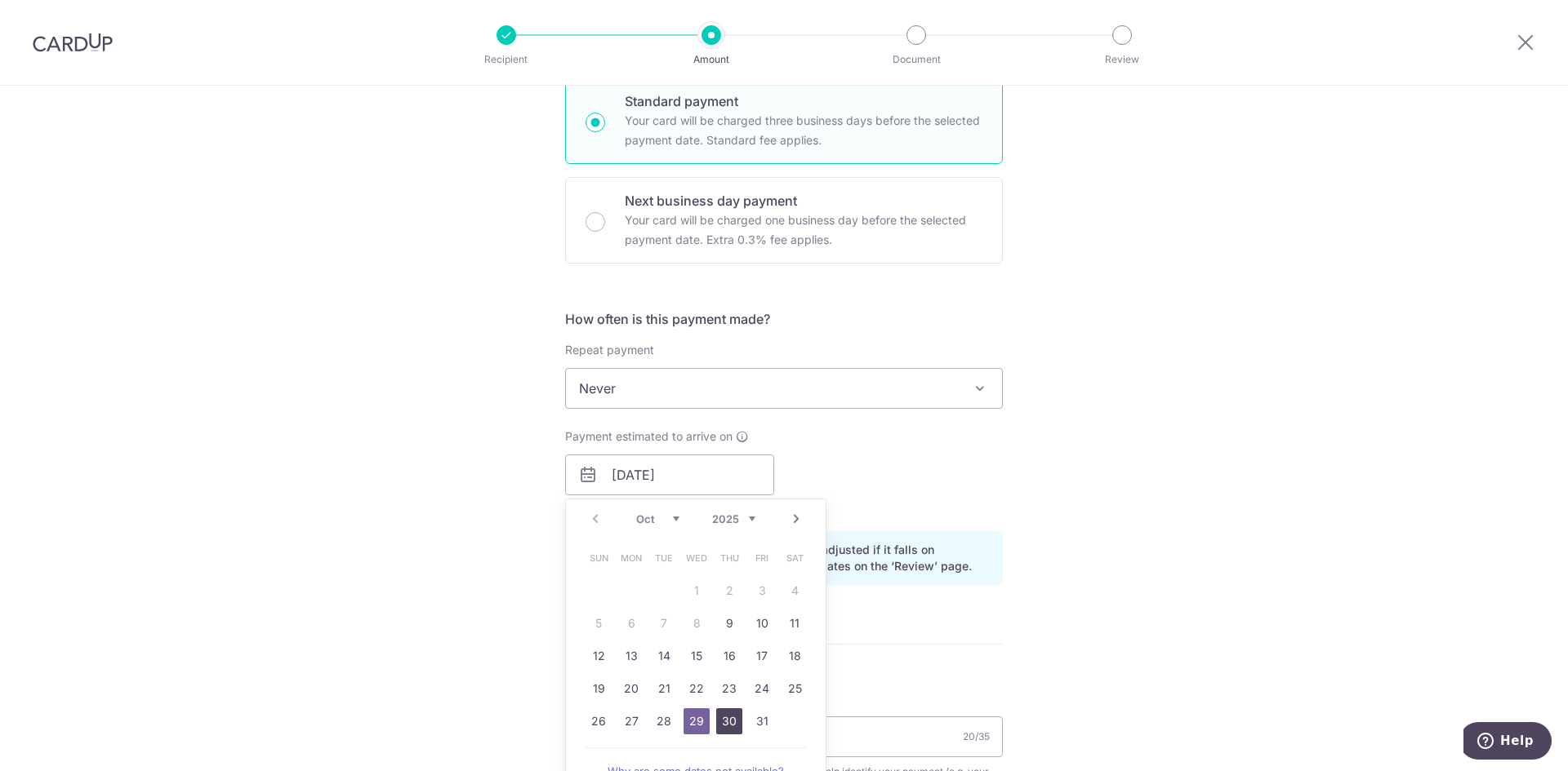
click at [716, 718] on link "30" at bounding box center [729, 721] width 26 height 26
type input "[DATE]"
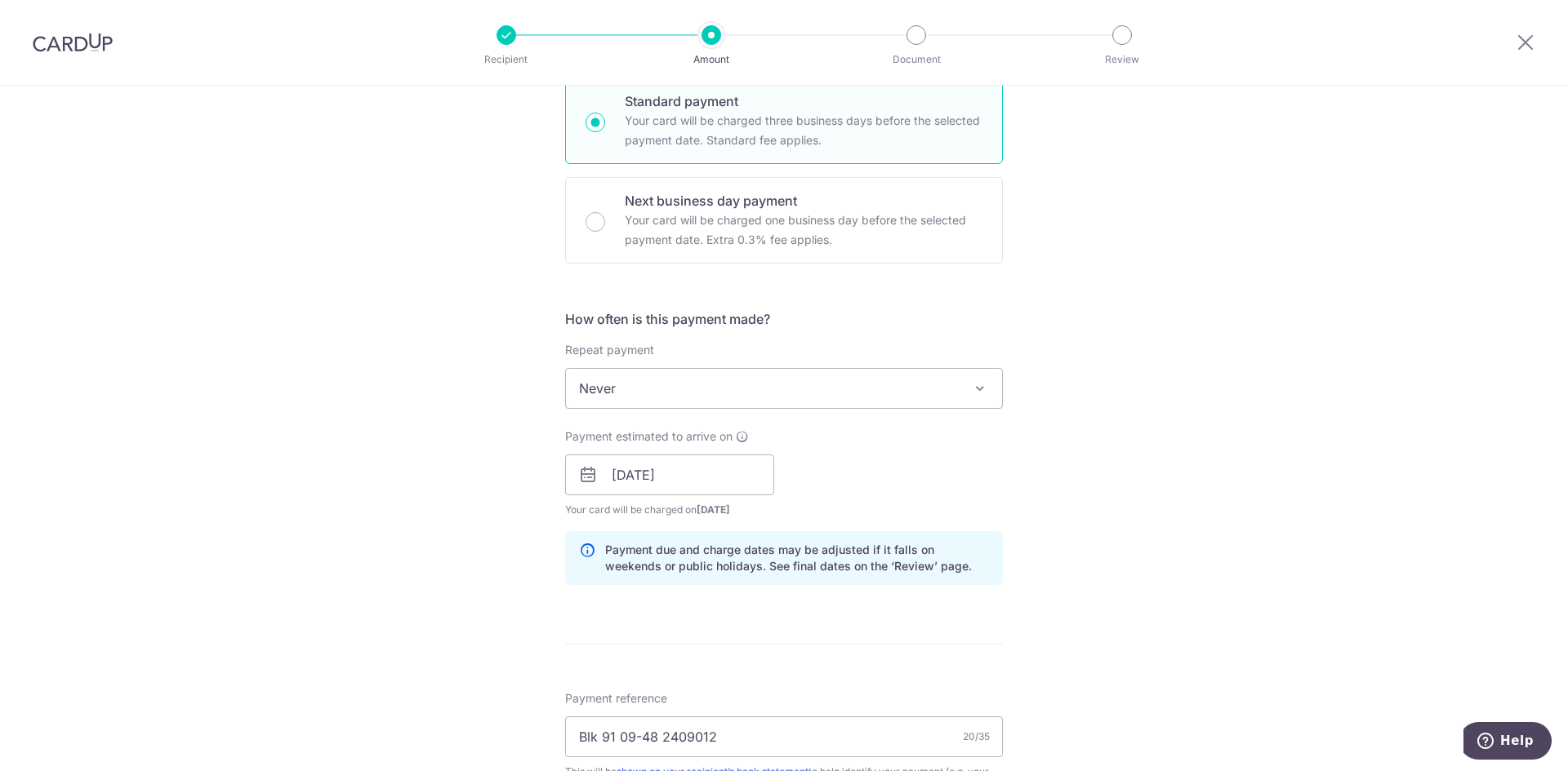
click at [905, 493] on div "Payment estimated to arrive on 30/10/2025 Prev Next Oct Nov Dec 2025 2026 2027 …" at bounding box center [784, 474] width 457 height 90
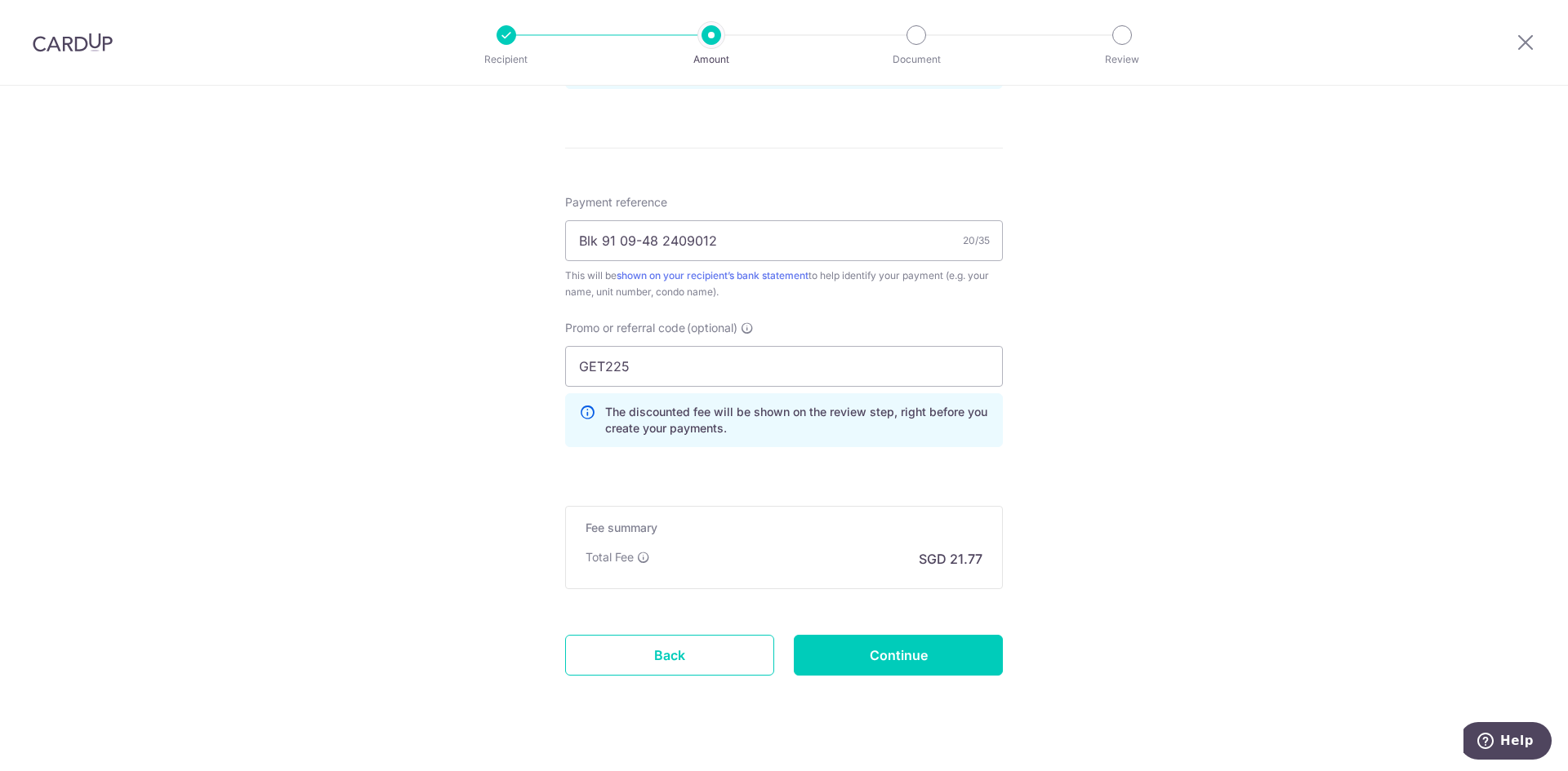
scroll to position [931, 0]
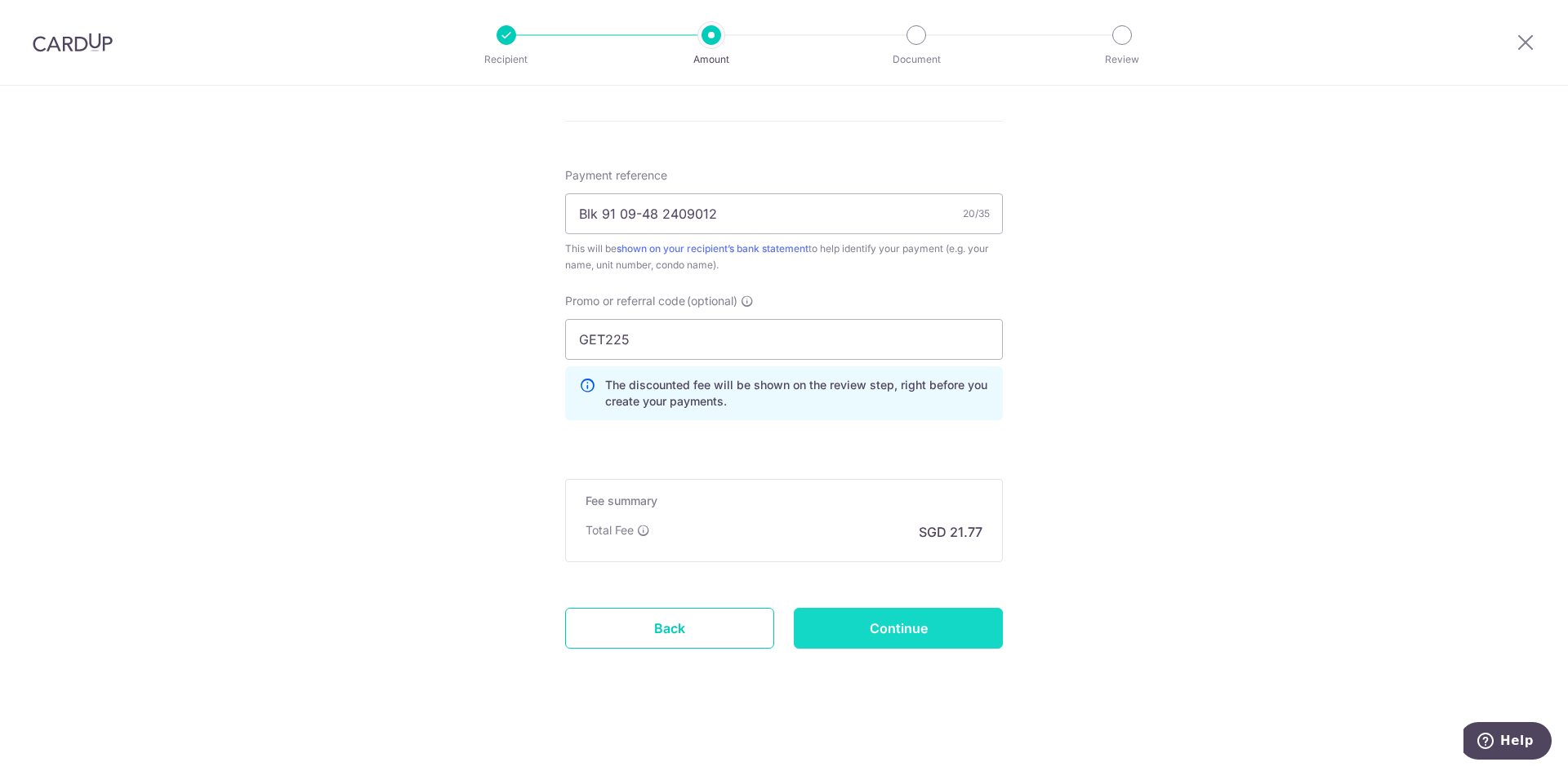
click at [917, 624] on input "Continue" at bounding box center [898, 628] width 209 height 40
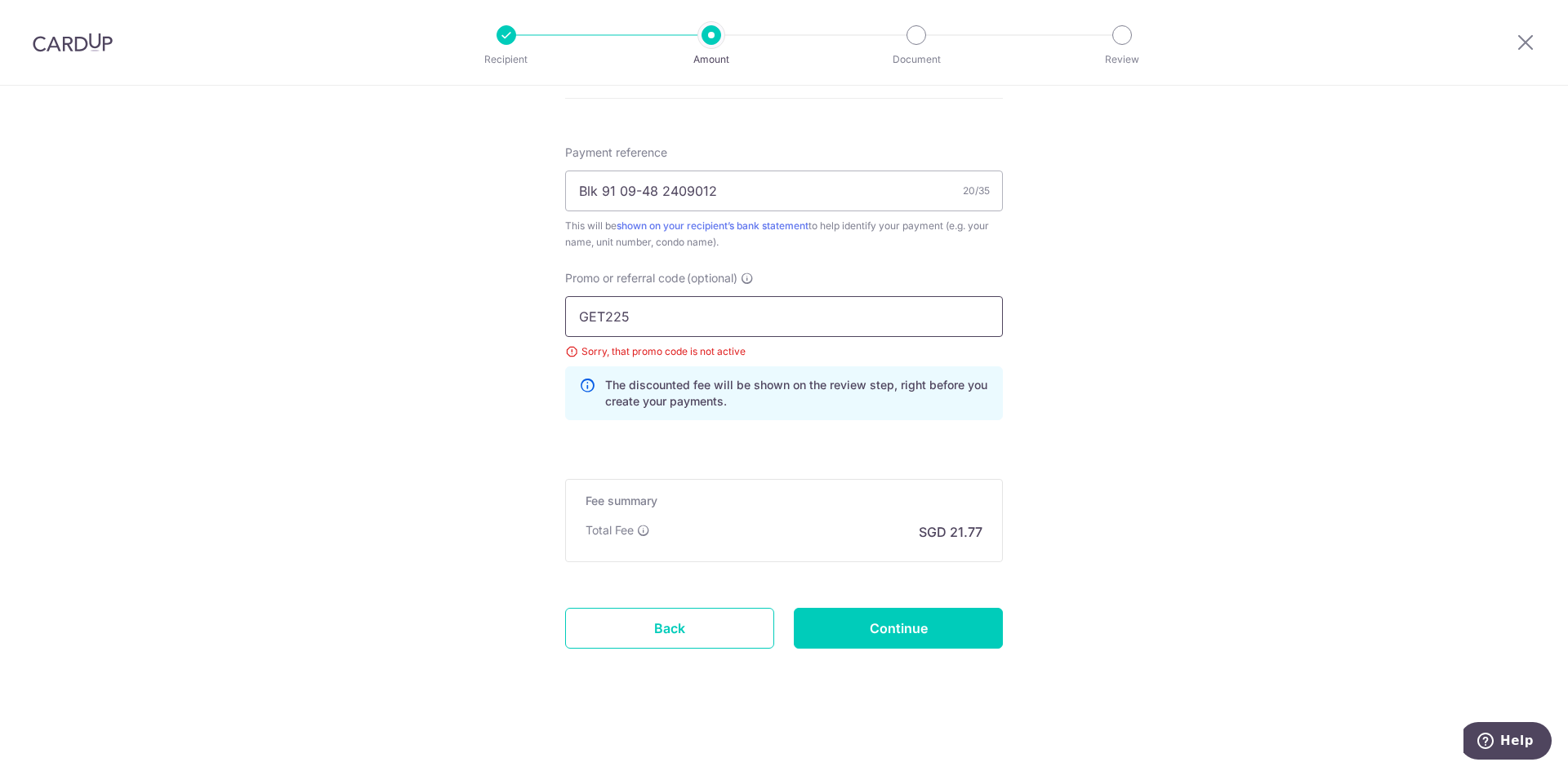
drag, startPoint x: 676, startPoint y: 313, endPoint x: 259, endPoint y: 331, distance: 417.4
type input "OFF225"
click at [946, 626] on input "Continue" at bounding box center [898, 628] width 209 height 40
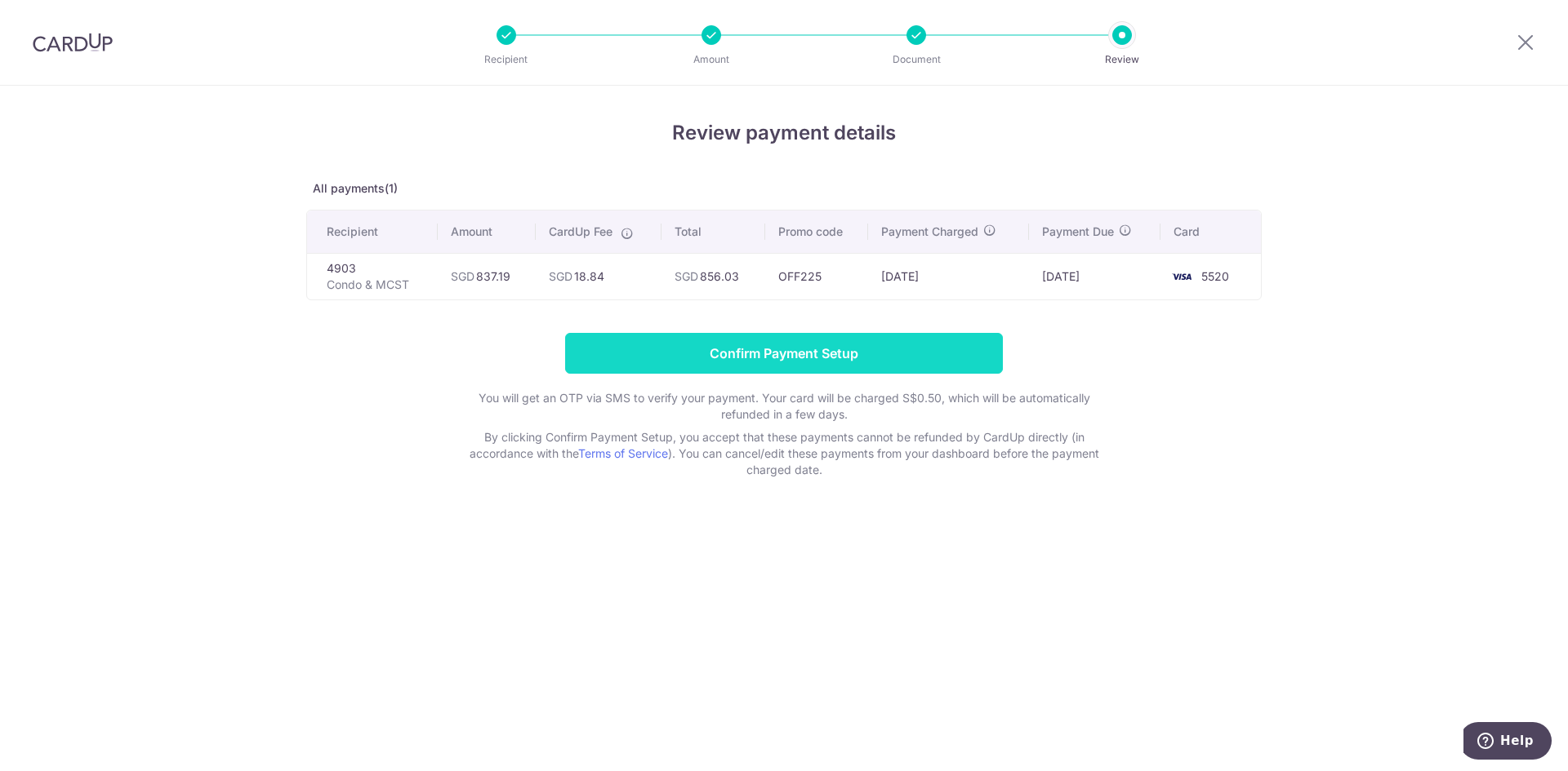
click at [907, 350] on input "Confirm Payment Setup" at bounding box center [784, 353] width 437 height 40
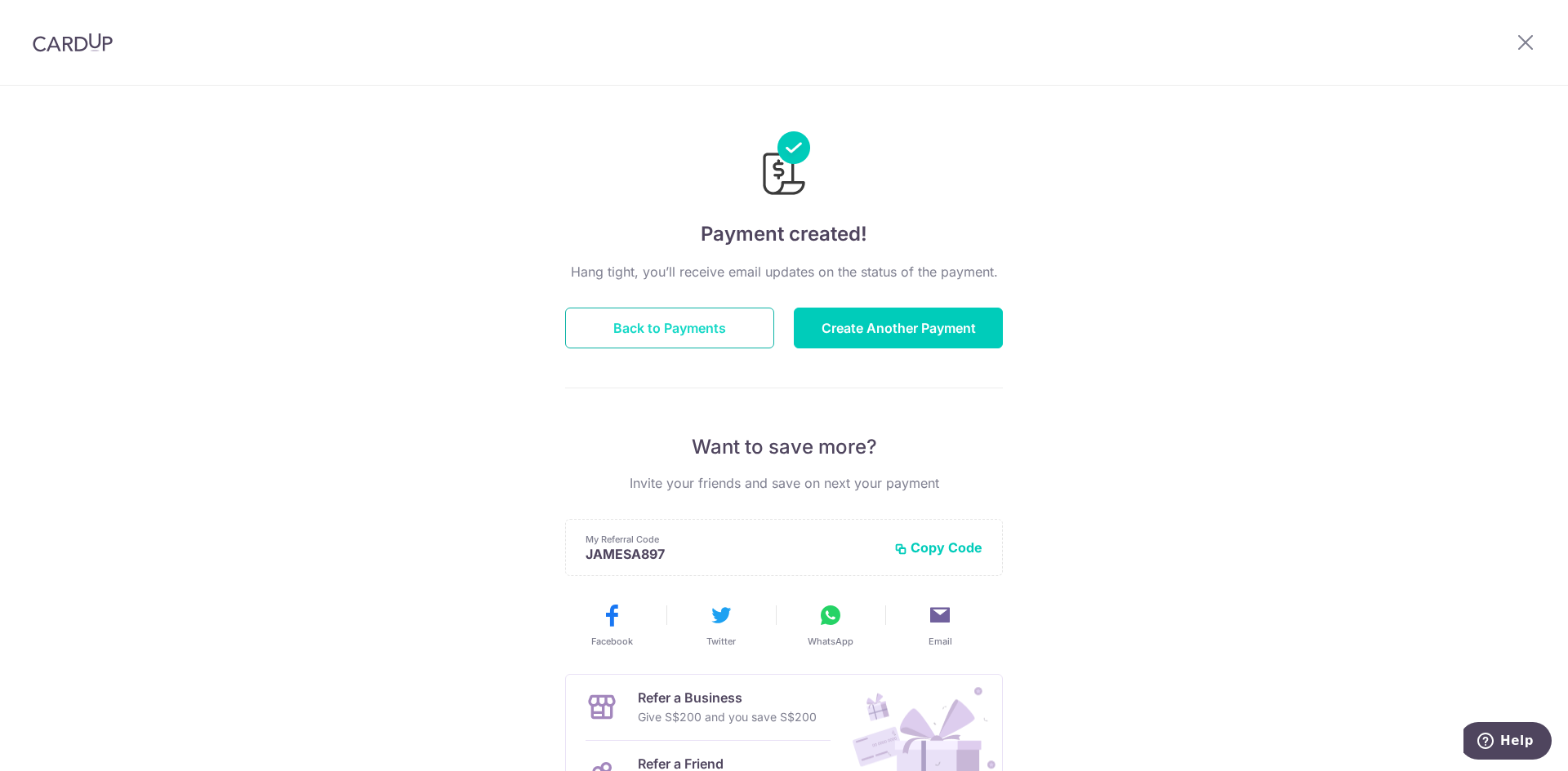
click at [654, 315] on button "Back to Payments" at bounding box center [670, 327] width 209 height 40
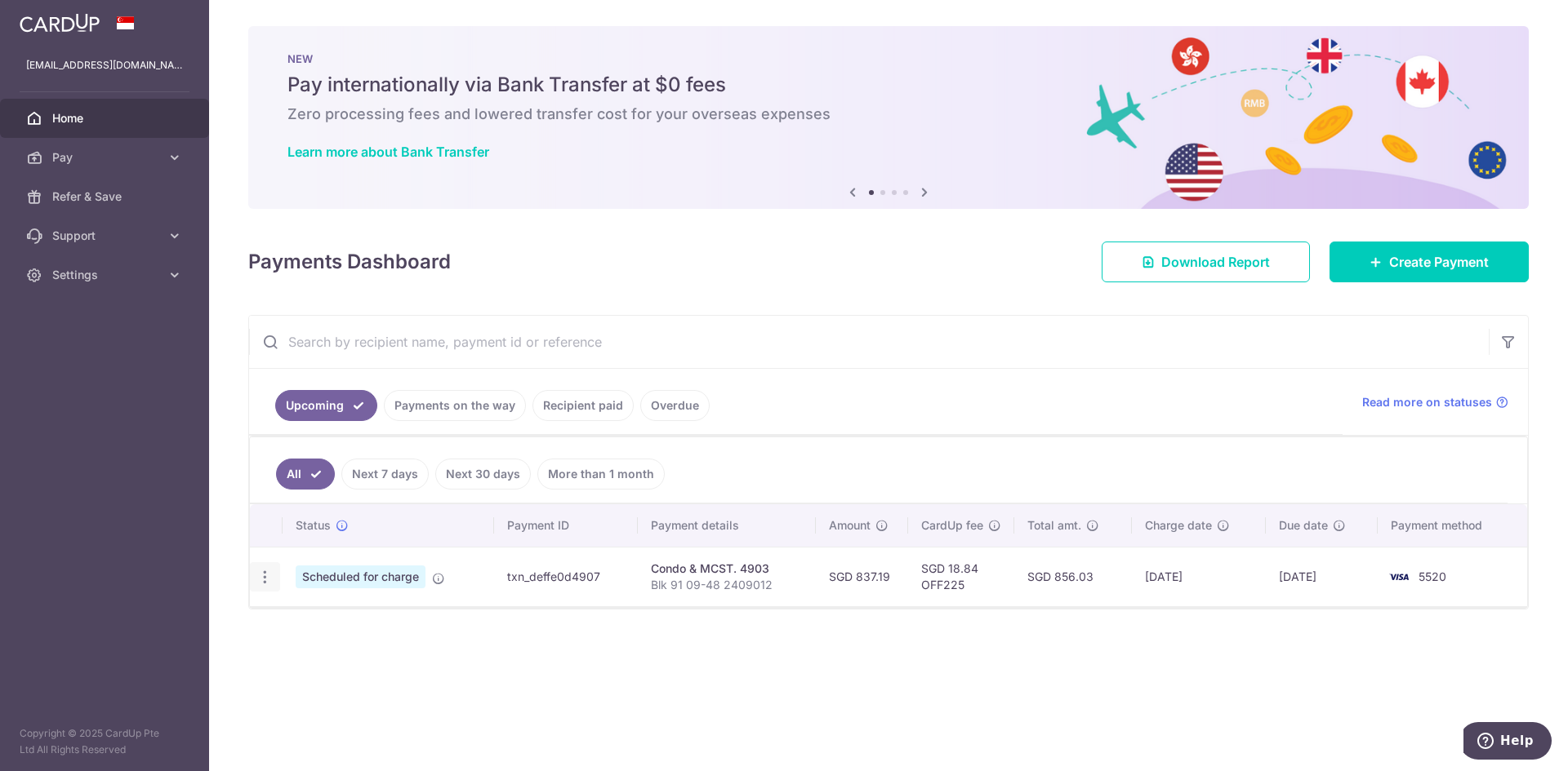
click at [267, 579] on icon "button" at bounding box center [265, 577] width 17 height 17
click at [606, 635] on div "Status Payment ID Payment details Amount CardUp fee Total amt. Charge date Due …" at bounding box center [888, 607] width 1277 height 205
drag, startPoint x: 836, startPoint y: 578, endPoint x: 1421, endPoint y: 576, distance: 585.0
click at [1421, 576] on tr "Update payment Cancel payment Scheduled for charge txn_deffe0d4907 Condo & MCST…" at bounding box center [888, 577] width 1277 height 59
click at [1421, 576] on td "5520" at bounding box center [1451, 577] width 150 height 59
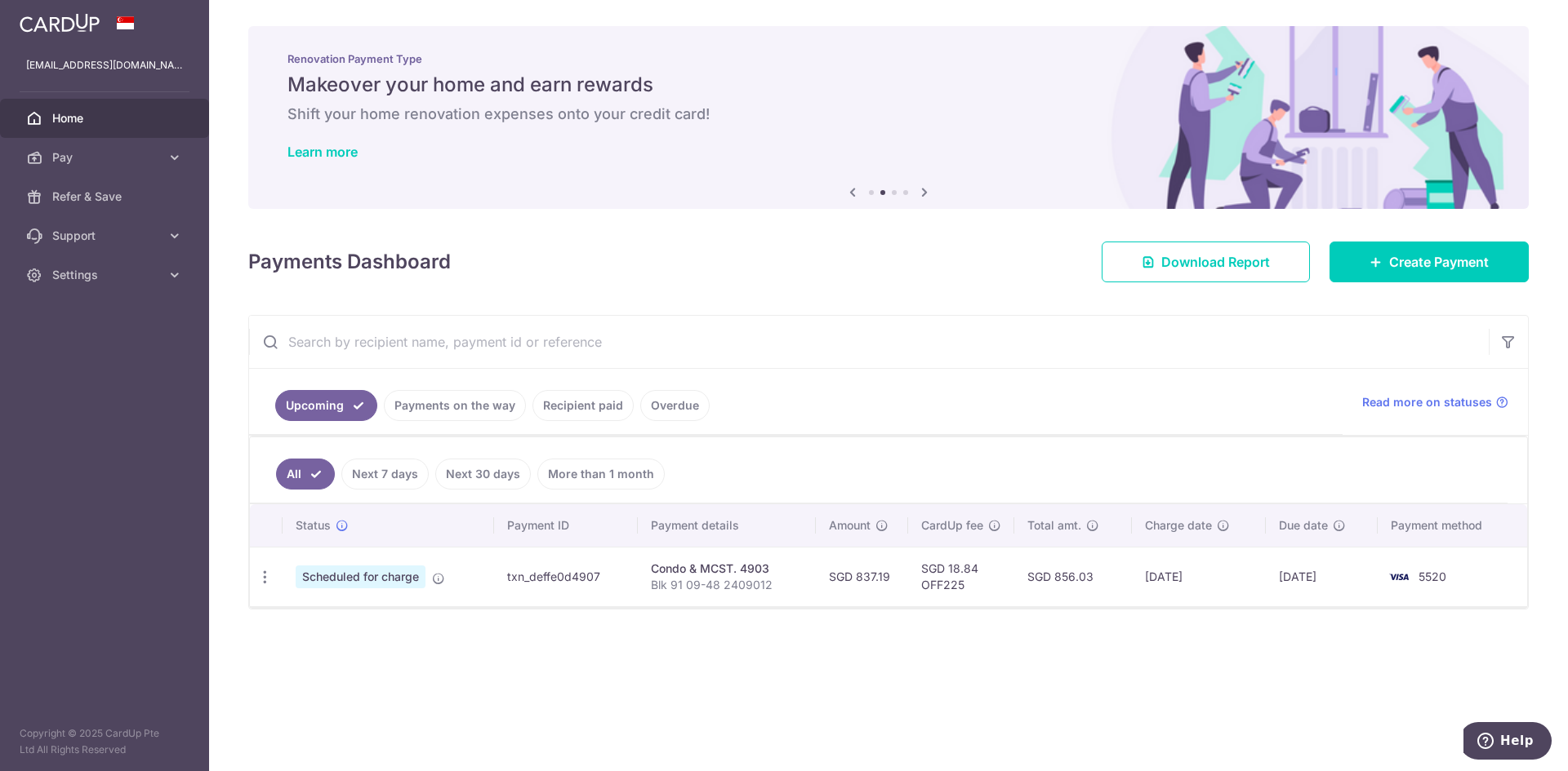
drag, startPoint x: 1421, startPoint y: 576, endPoint x: 636, endPoint y: 569, distance: 785.0
click at [636, 569] on tr "Update payment Cancel payment Scheduled for charge txn_deffe0d4907 Condo & MCST…" at bounding box center [888, 577] width 1277 height 59
click at [636, 569] on td "txn_deffe0d4907" at bounding box center [566, 577] width 144 height 59
click at [563, 401] on link "Recipient paid" at bounding box center [583, 406] width 101 height 31
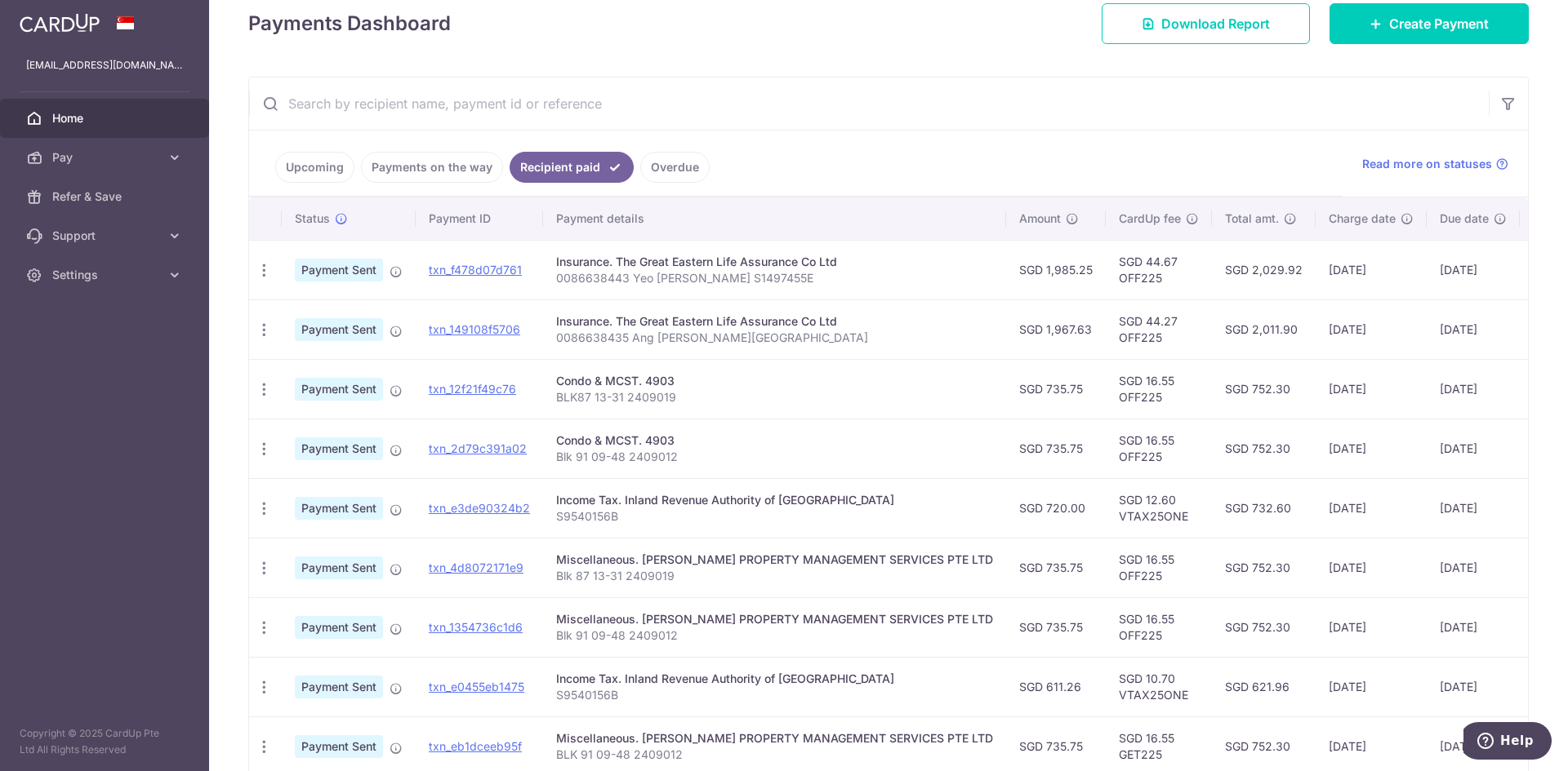
scroll to position [102, 0]
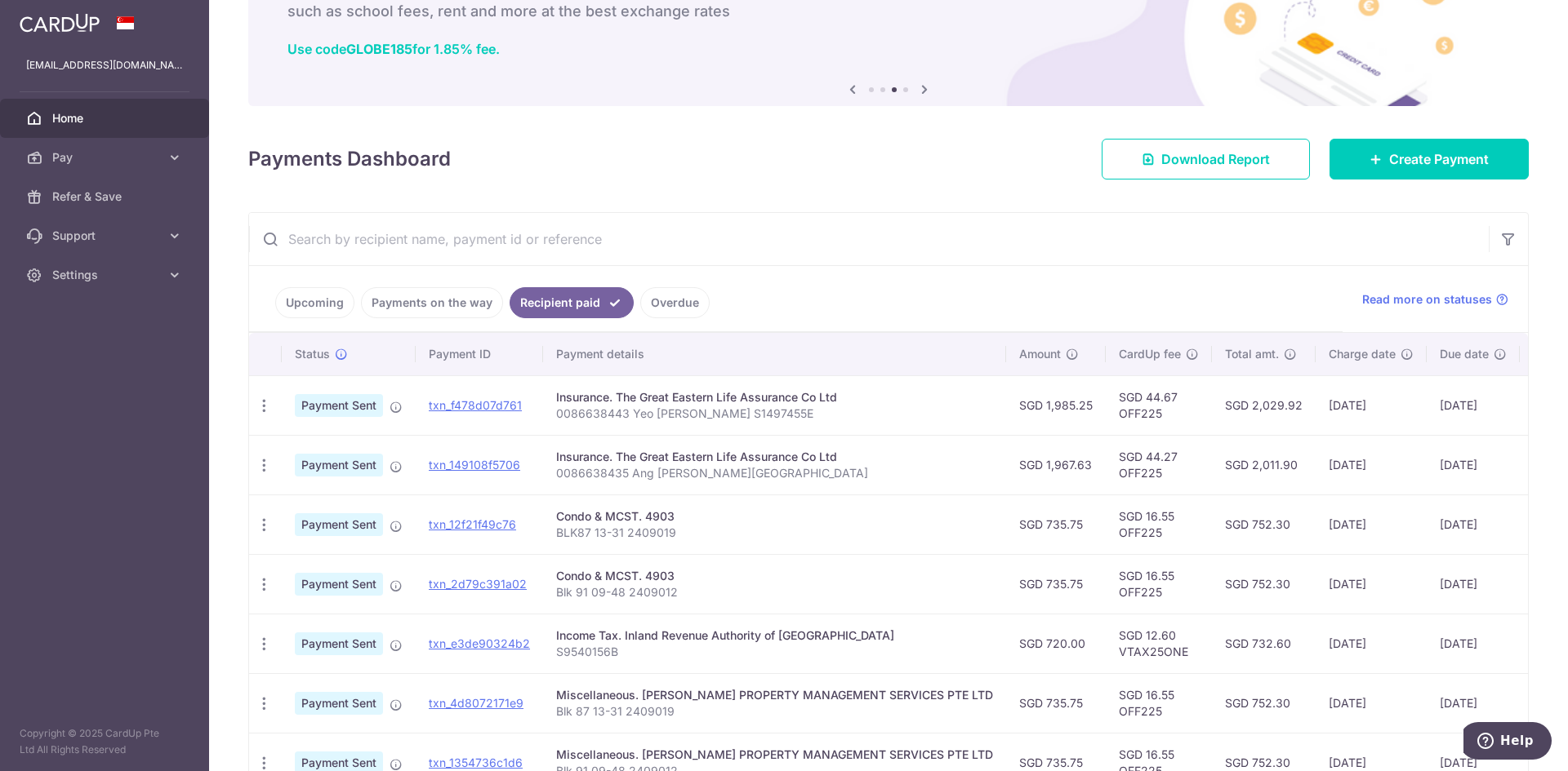
click at [303, 304] on link "Upcoming" at bounding box center [315, 303] width 79 height 31
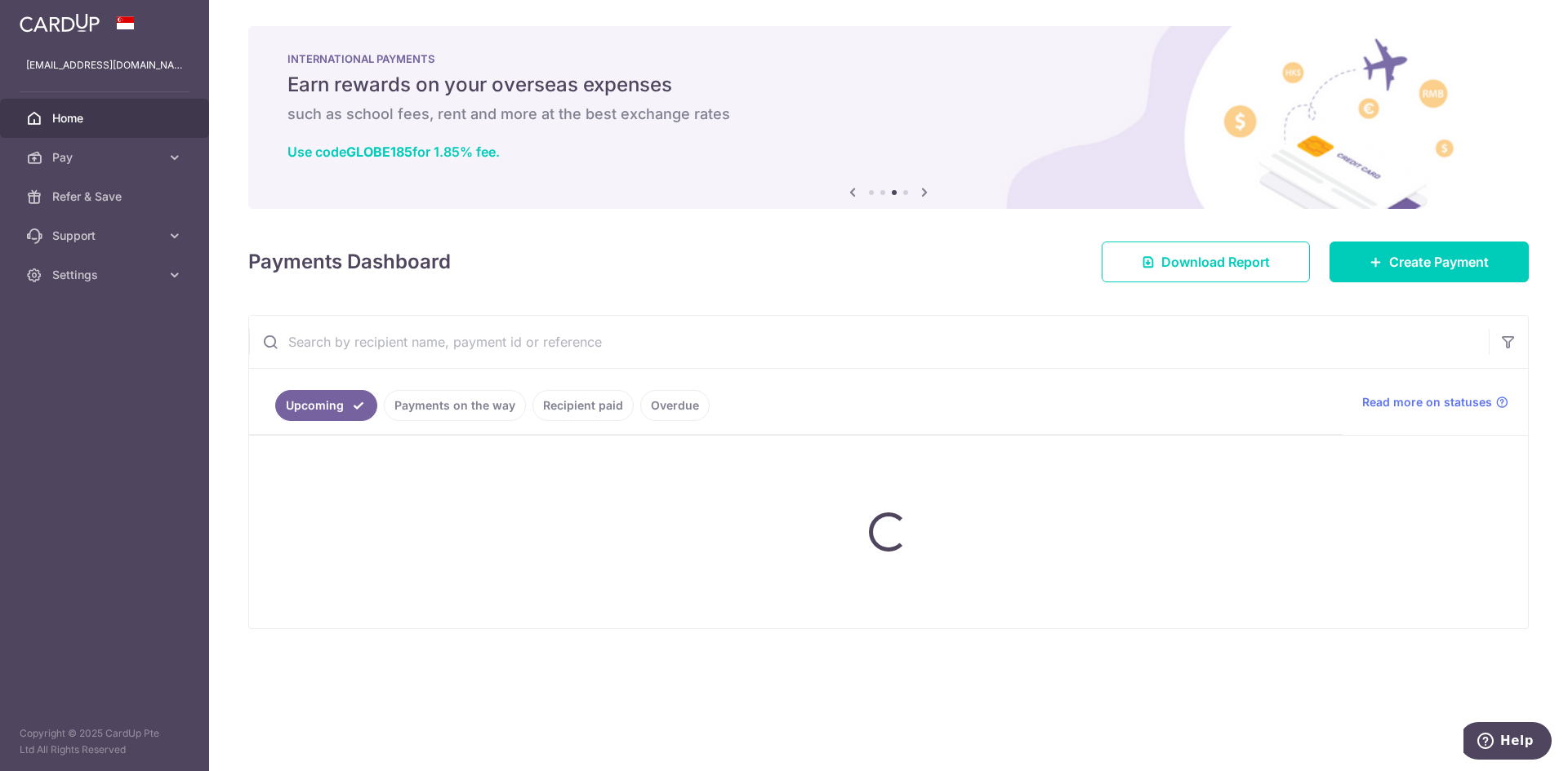
scroll to position [0, 0]
